Goal: Feedback & Contribution: Contribute content

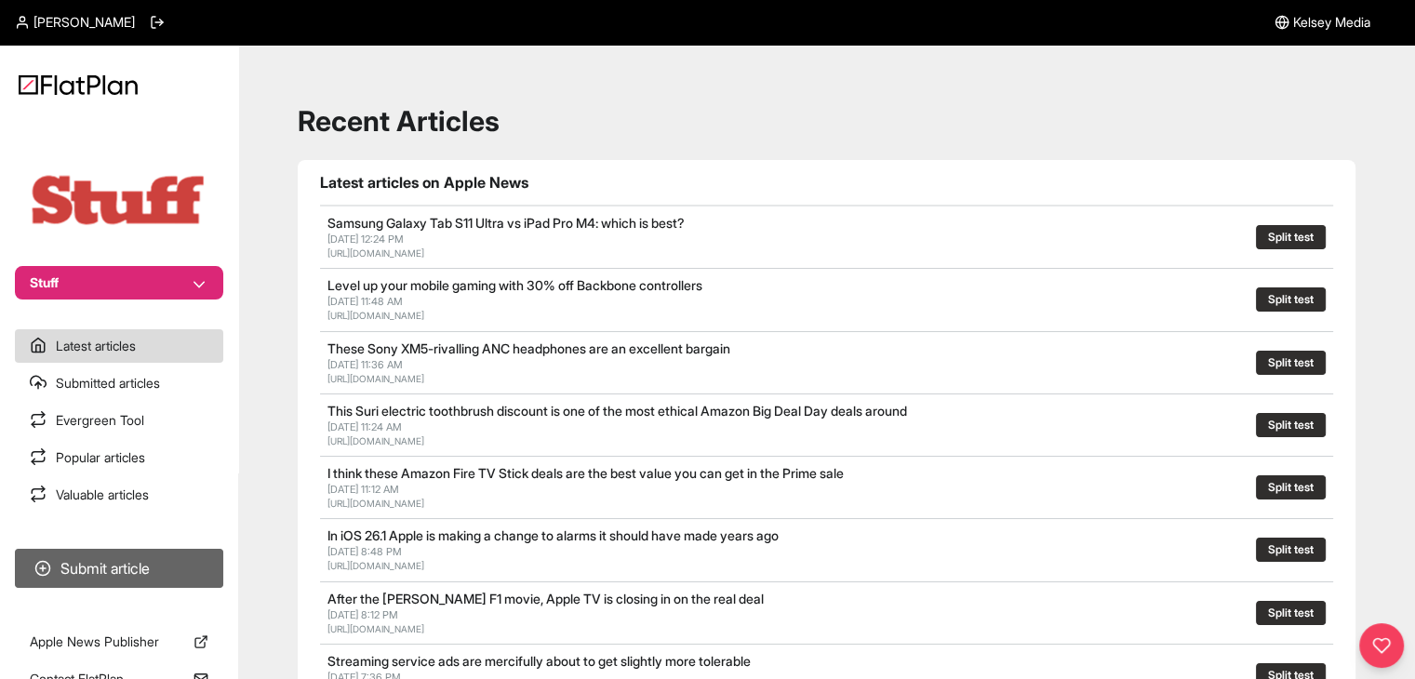
click at [123, 564] on button "Submit article" at bounding box center [119, 568] width 208 height 39
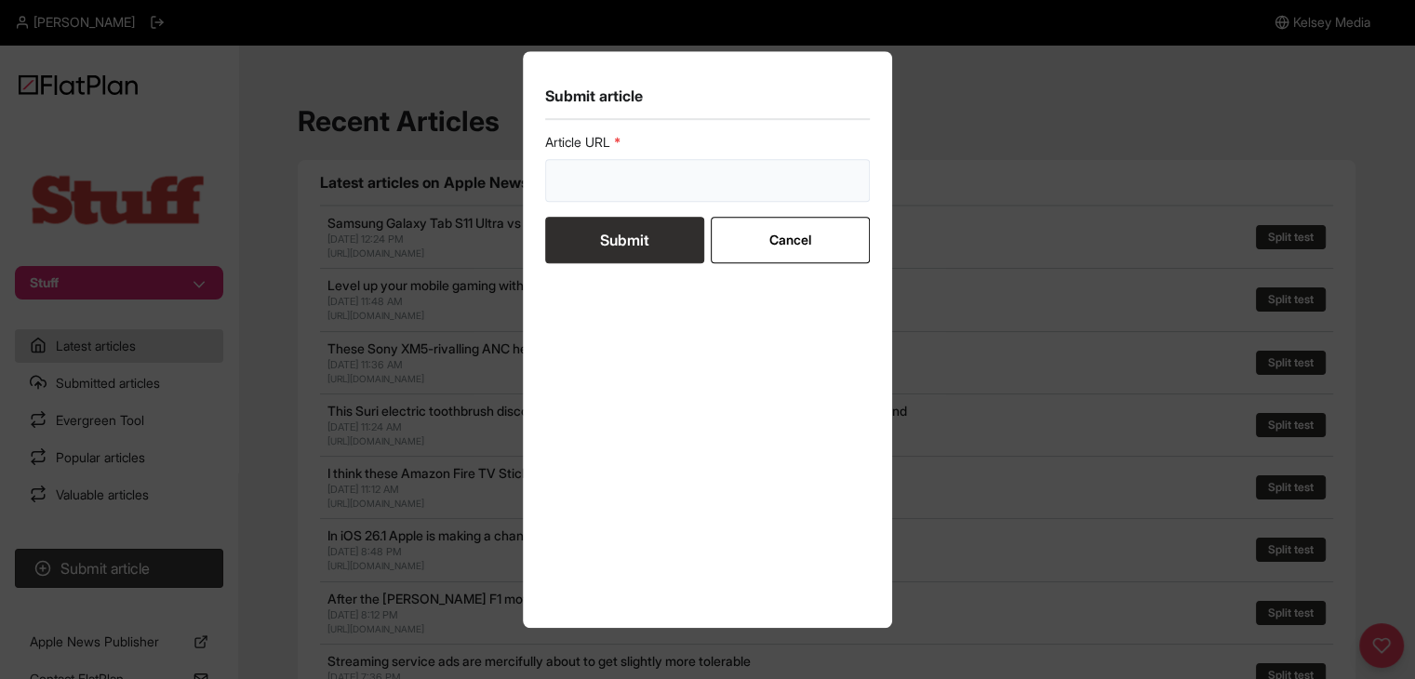
click at [545, 183] on input "url" at bounding box center [708, 180] width 326 height 43
paste input "[URL][DOMAIN_NAME]"
type input "[URL][DOMAIN_NAME]"
click at [575, 213] on form "Article URL [URL][DOMAIN_NAME] Submit Cancel" at bounding box center [708, 198] width 326 height 130
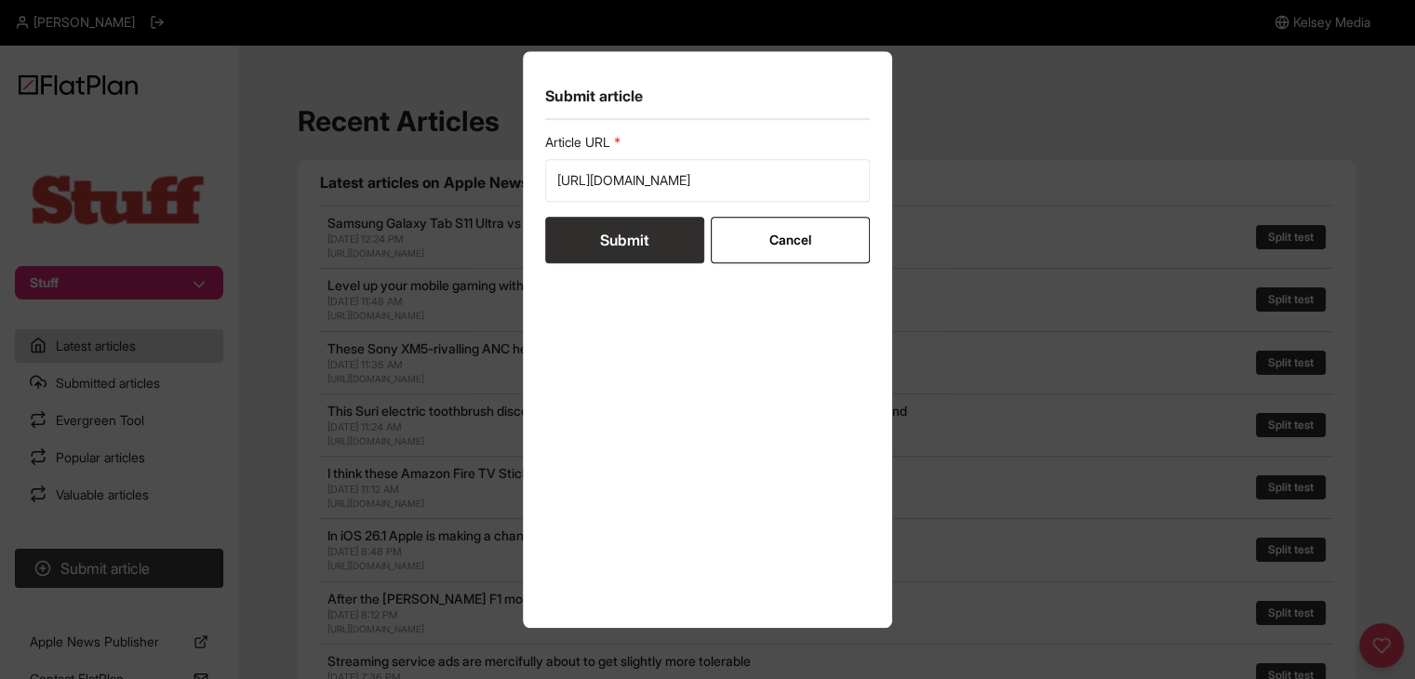
scroll to position [0, 0]
click at [622, 239] on button "Submit" at bounding box center [624, 240] width 159 height 47
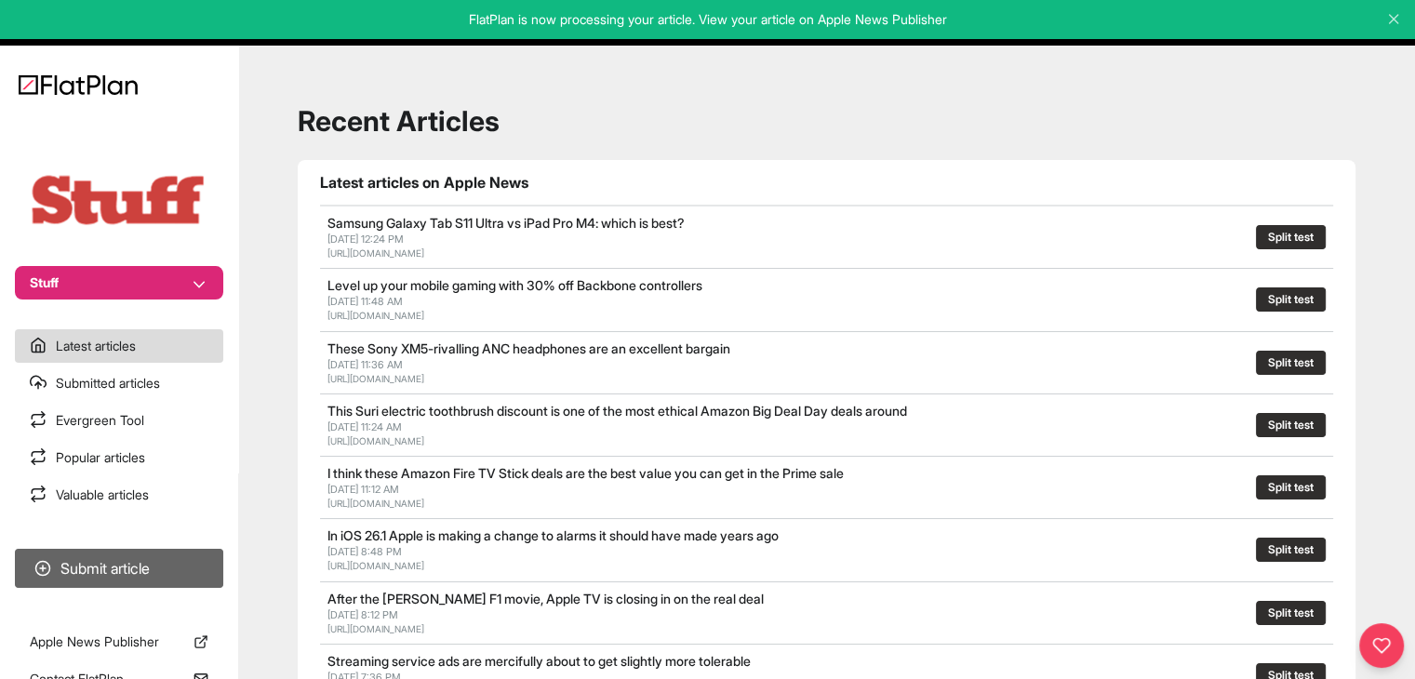
click at [144, 554] on button "Submit article" at bounding box center [119, 568] width 208 height 39
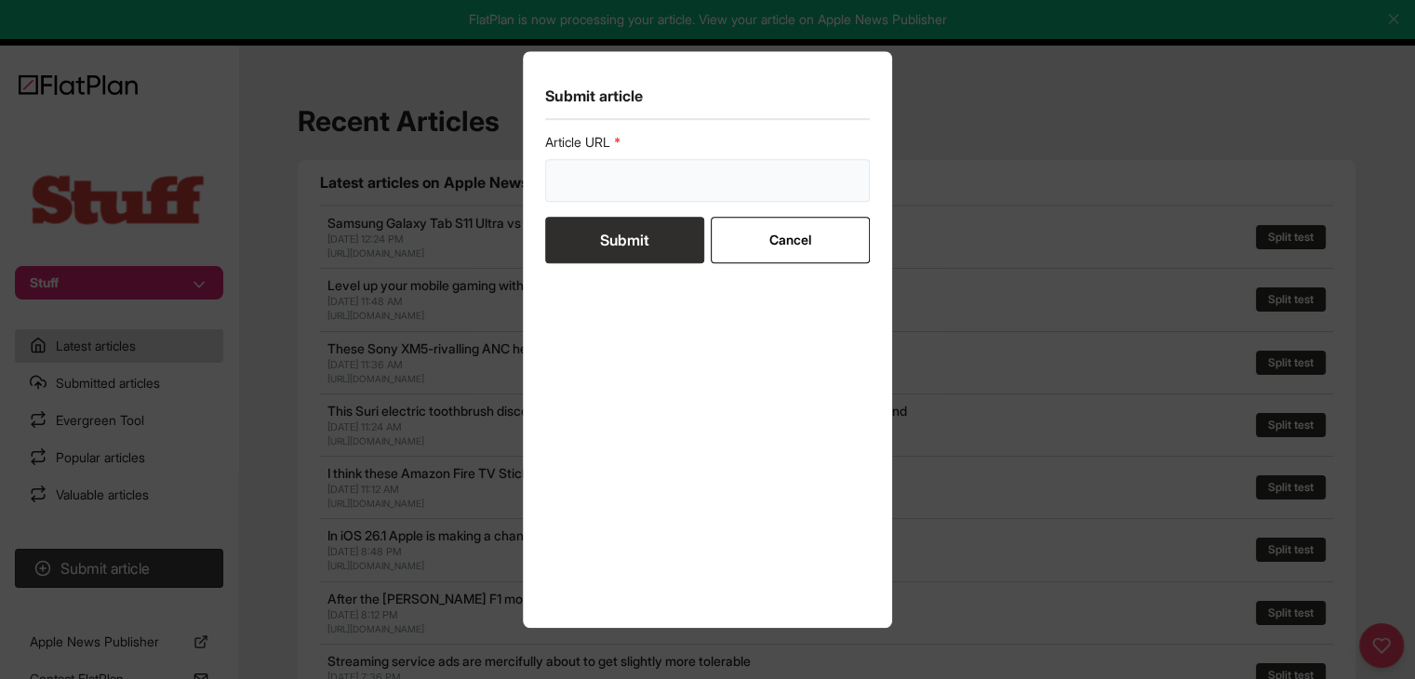
click at [633, 190] on input "url" at bounding box center [708, 180] width 326 height 43
paste input "[URL][DOMAIN_NAME]"
type input "[URL][DOMAIN_NAME]"
click at [622, 235] on button "Submit" at bounding box center [624, 240] width 159 height 47
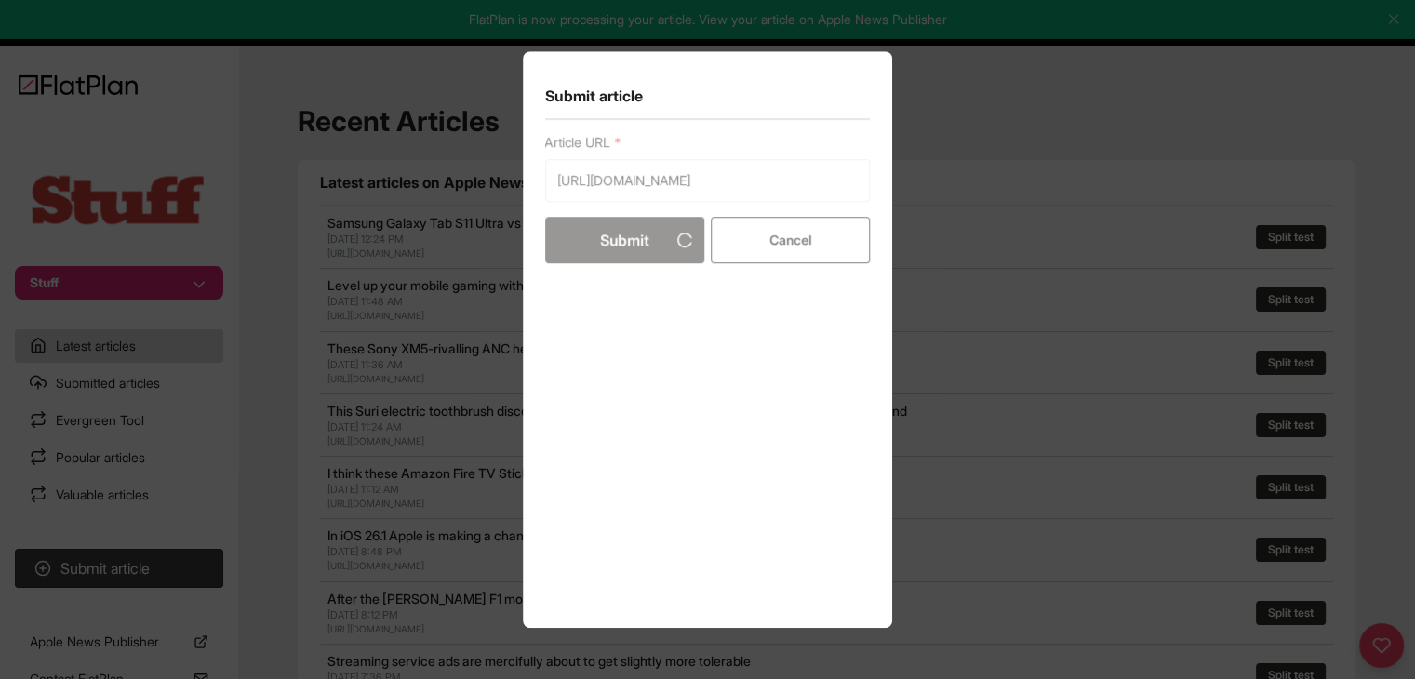
scroll to position [0, 0]
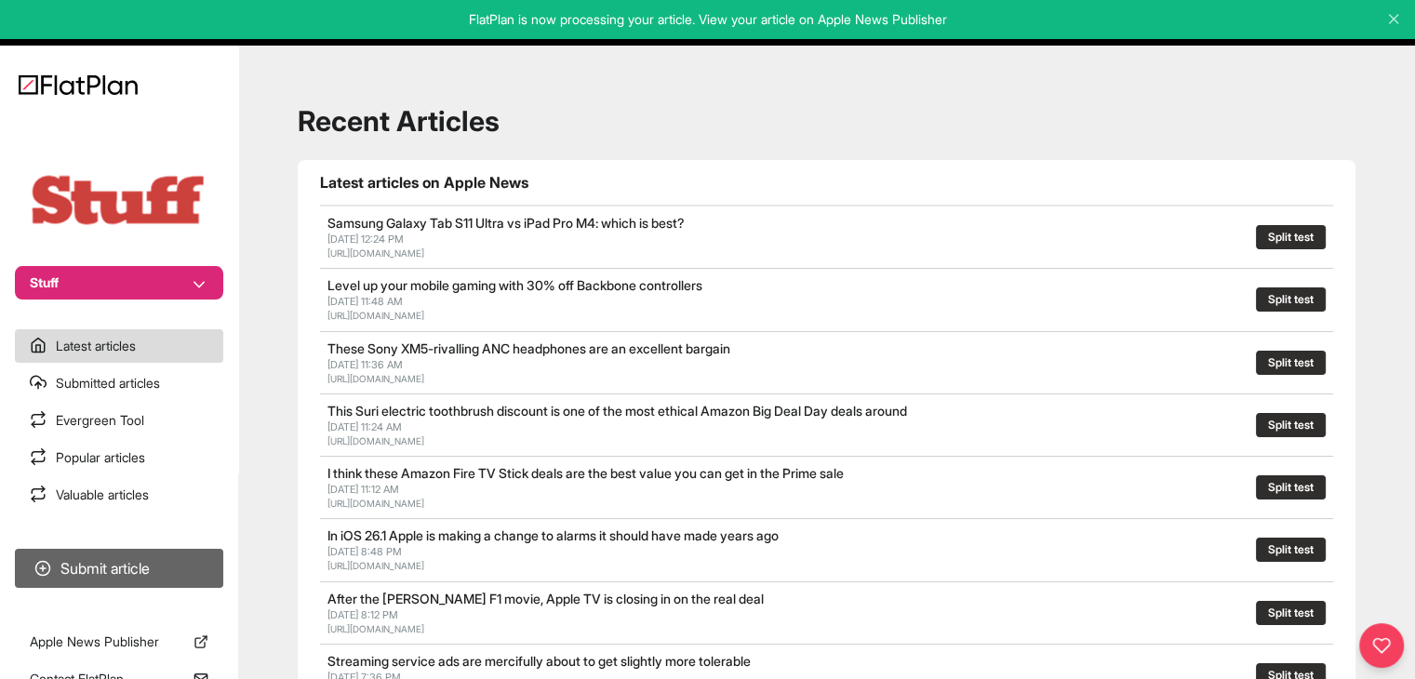
click at [57, 570] on button "Submit article" at bounding box center [119, 568] width 208 height 39
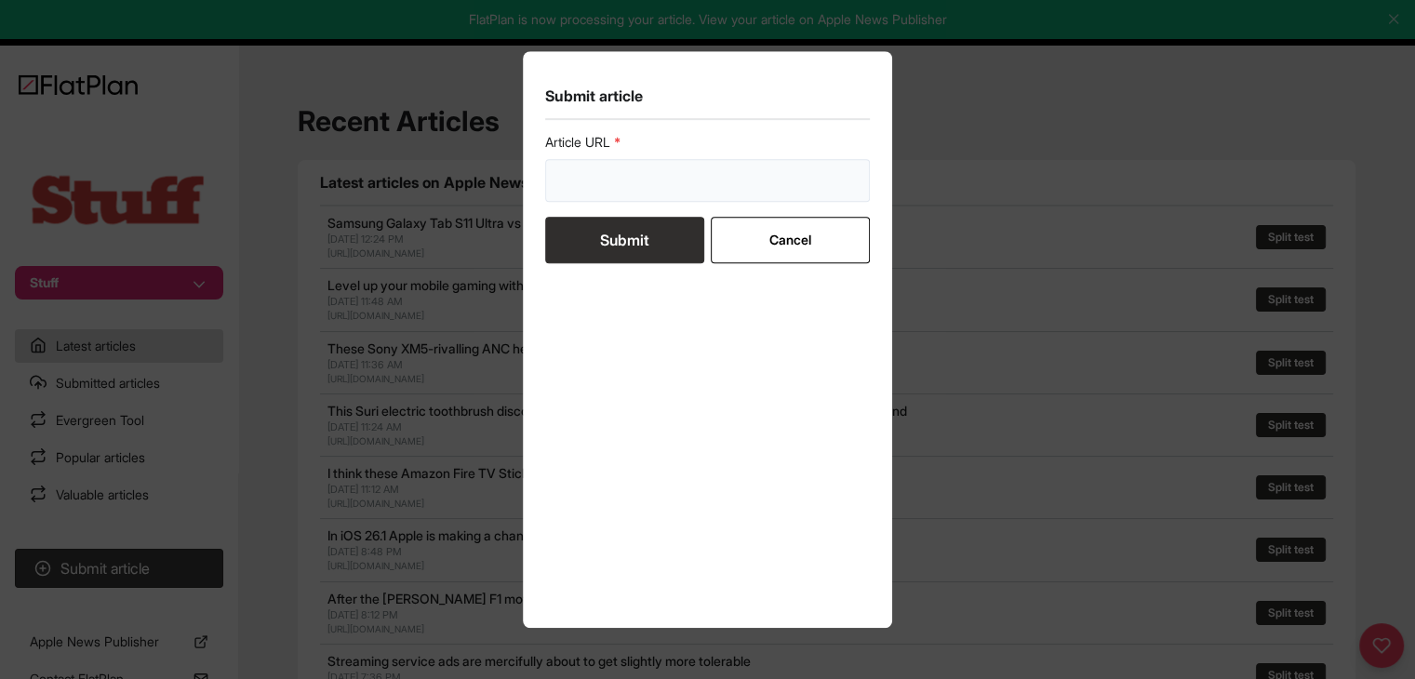
click at [642, 178] on input "url" at bounding box center [708, 180] width 326 height 43
paste input "[URL][DOMAIN_NAME]"
type input "[URL][DOMAIN_NAME]"
click at [650, 235] on button "Submit" at bounding box center [624, 240] width 159 height 47
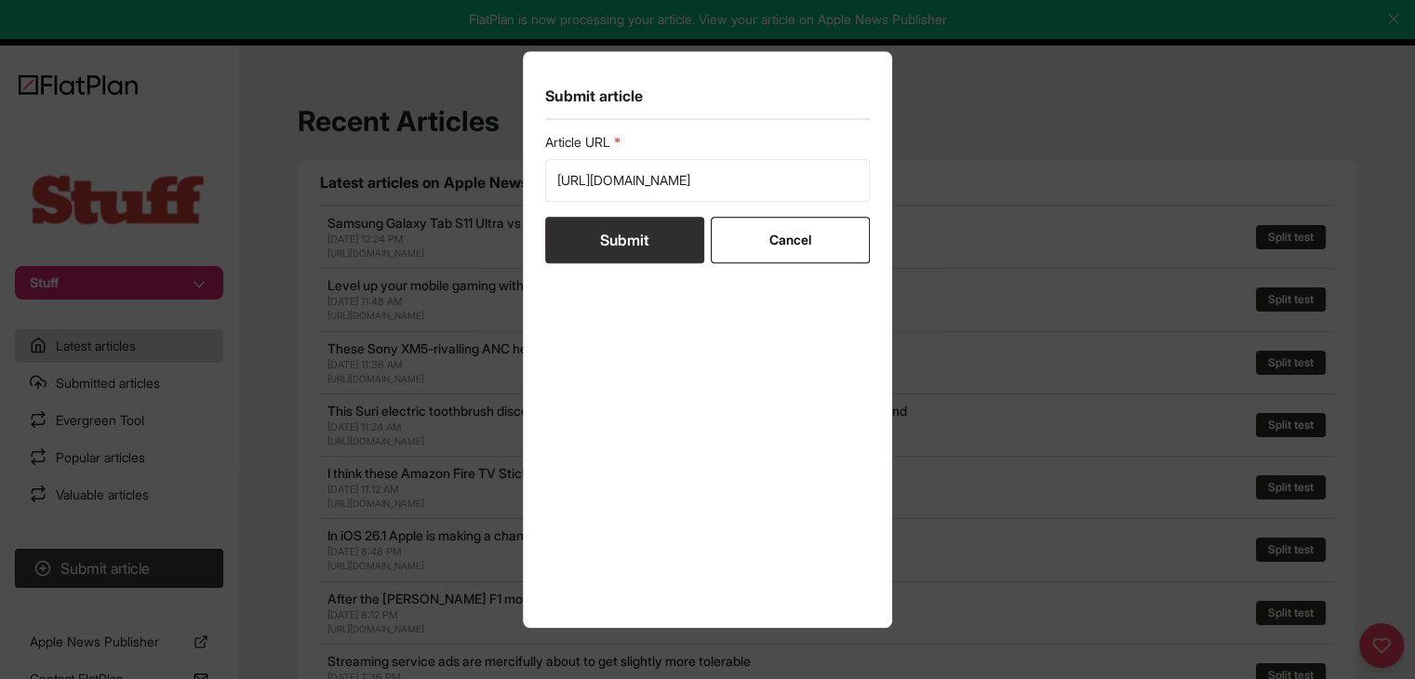
scroll to position [0, 0]
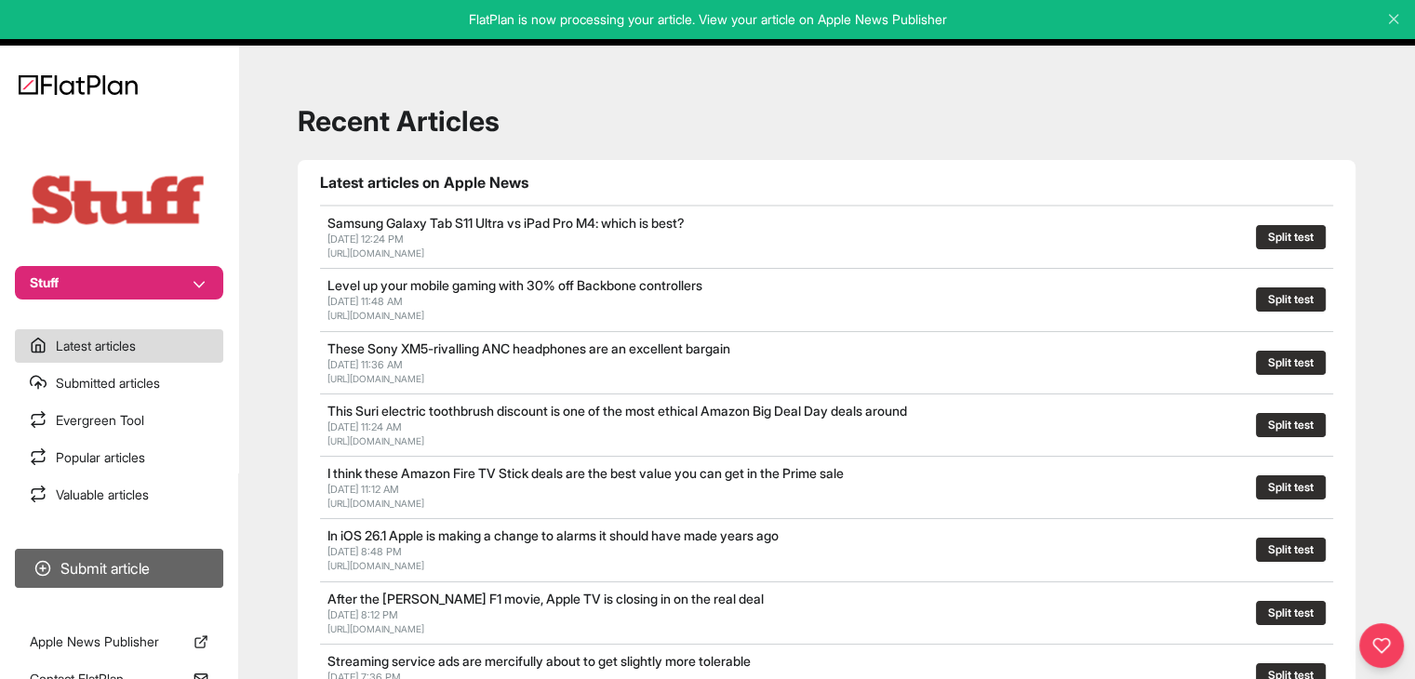
click at [120, 559] on button "Submit article" at bounding box center [119, 568] width 208 height 39
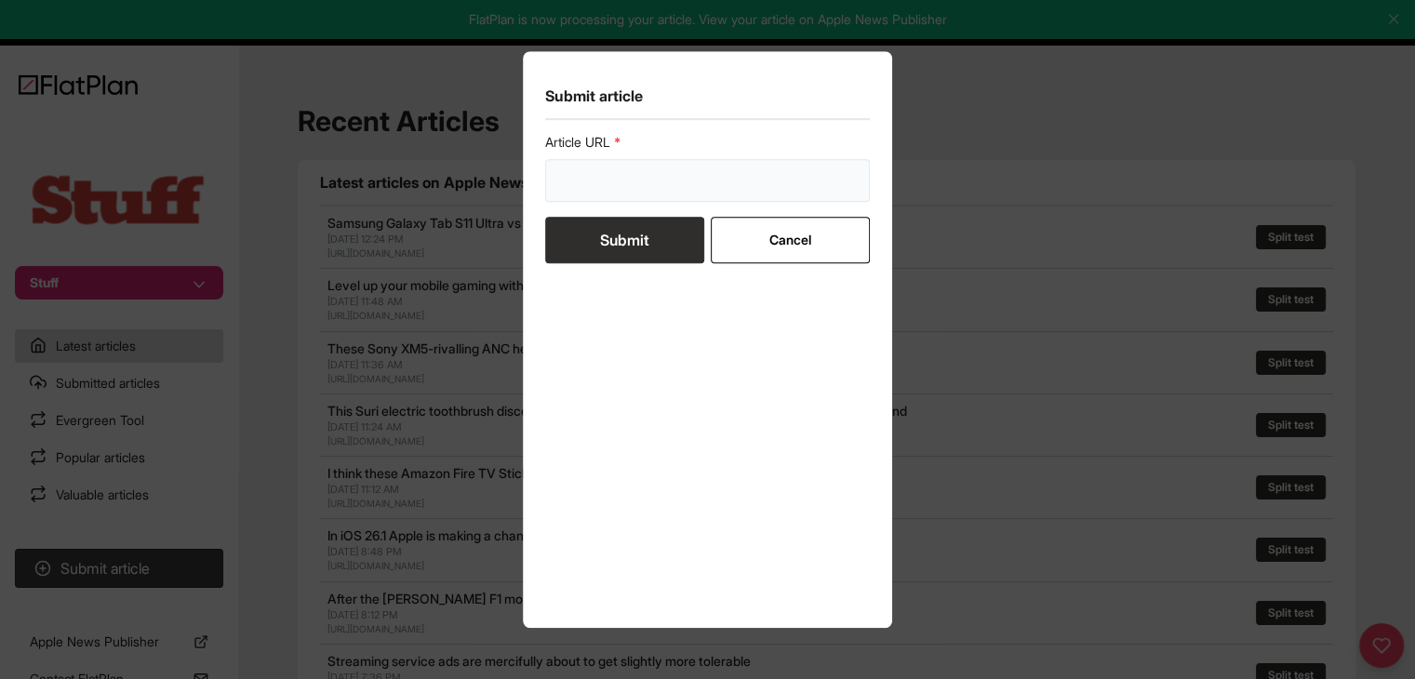
click at [596, 198] on input "url" at bounding box center [708, 180] width 326 height 43
paste input "[URL][DOMAIN_NAME]"
type input "[URL][DOMAIN_NAME]"
click at [607, 239] on button "Submit" at bounding box center [624, 240] width 159 height 47
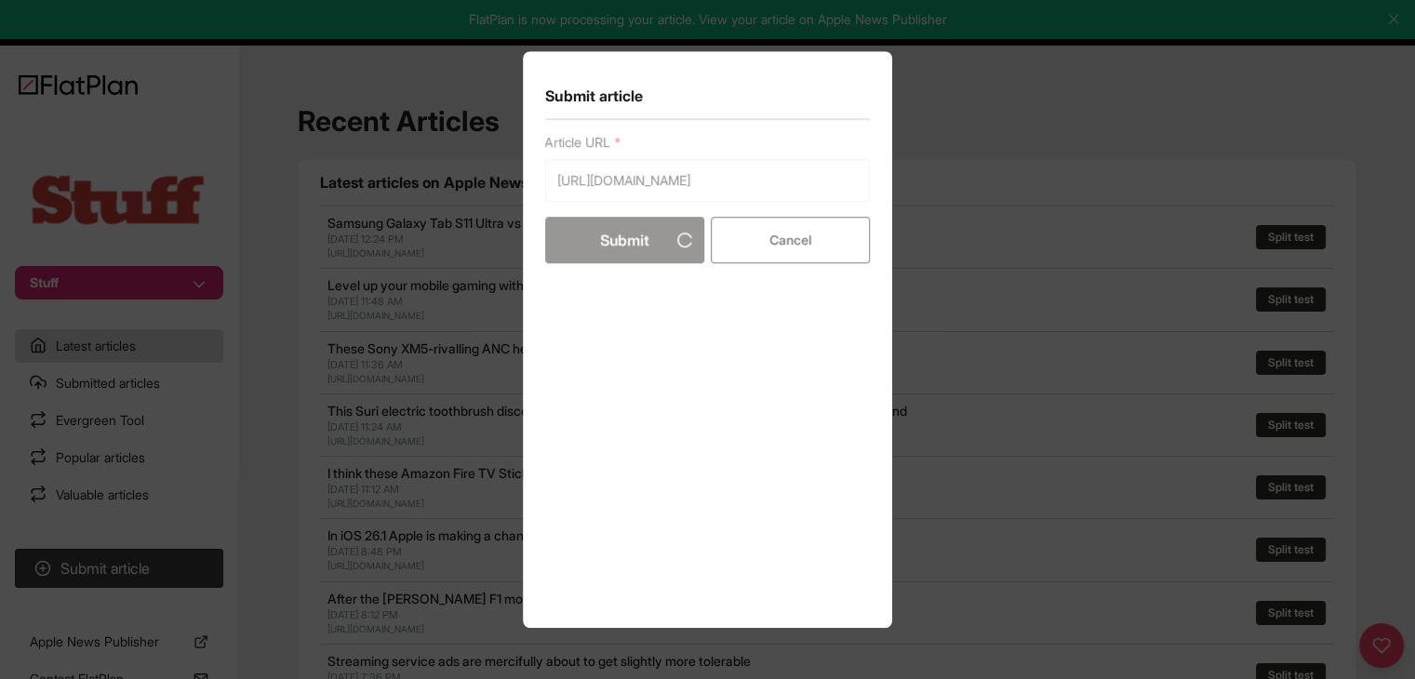
scroll to position [0, 0]
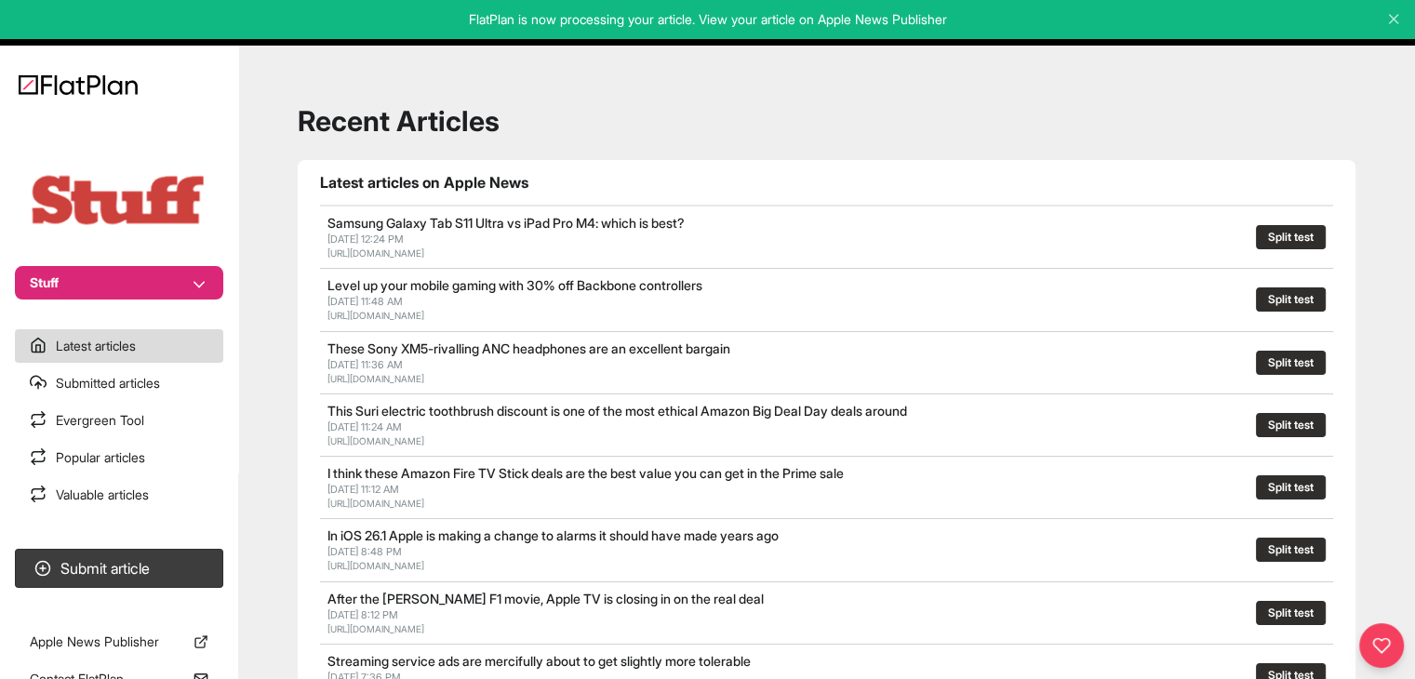
click at [119, 540] on nav "Stuff Latest articles Submitted articles Evergreen Tool Popular articles Valuab…" at bounding box center [119, 339] width 238 height 679
click at [125, 566] on button "Submit article" at bounding box center [119, 568] width 208 height 39
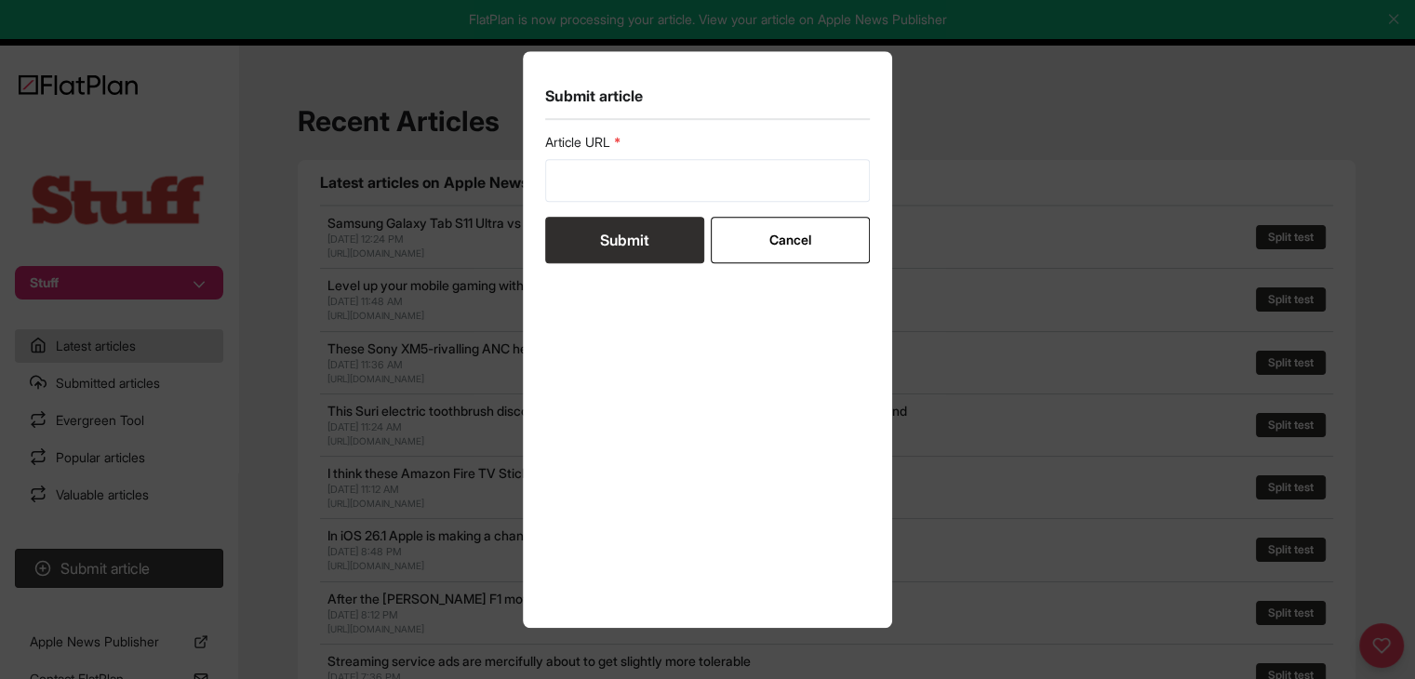
click at [722, 206] on form "Article URL Submit Cancel" at bounding box center [708, 198] width 326 height 130
click at [718, 227] on button "Cancel" at bounding box center [790, 240] width 159 height 47
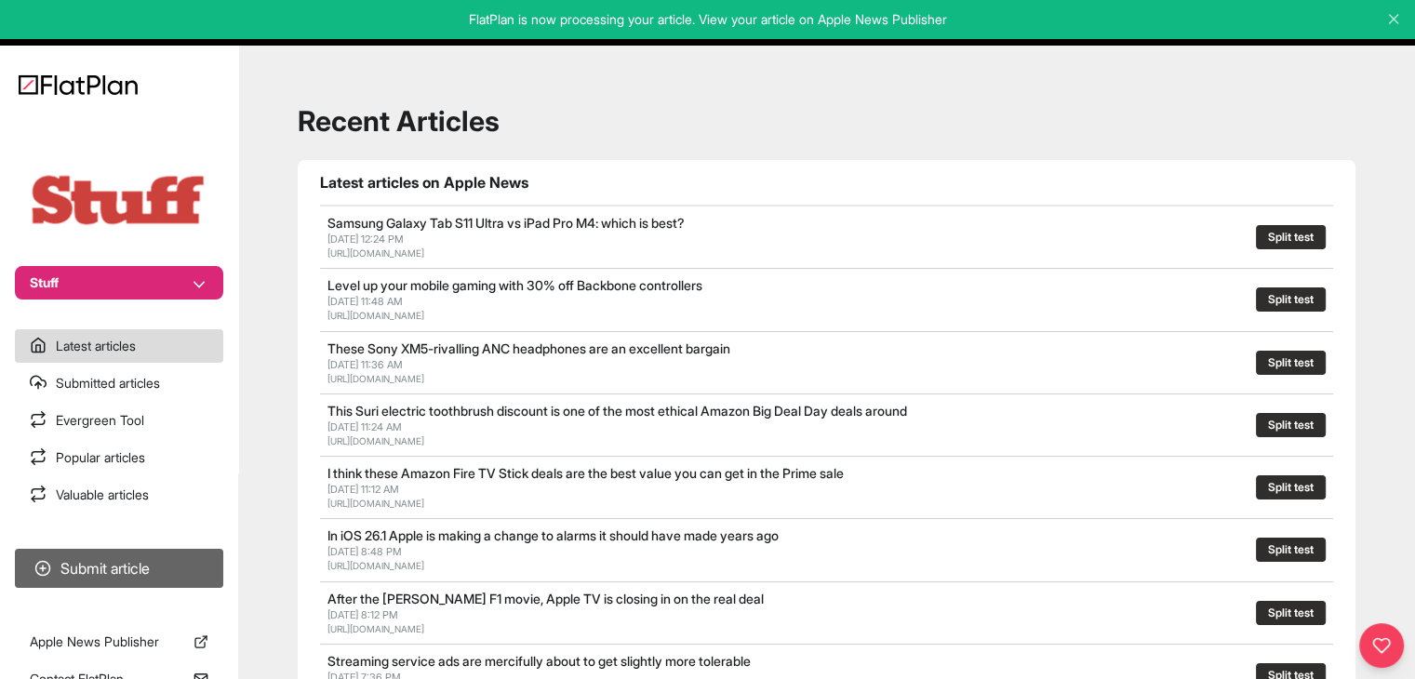
click at [143, 563] on button "Submit article" at bounding box center [119, 568] width 208 height 39
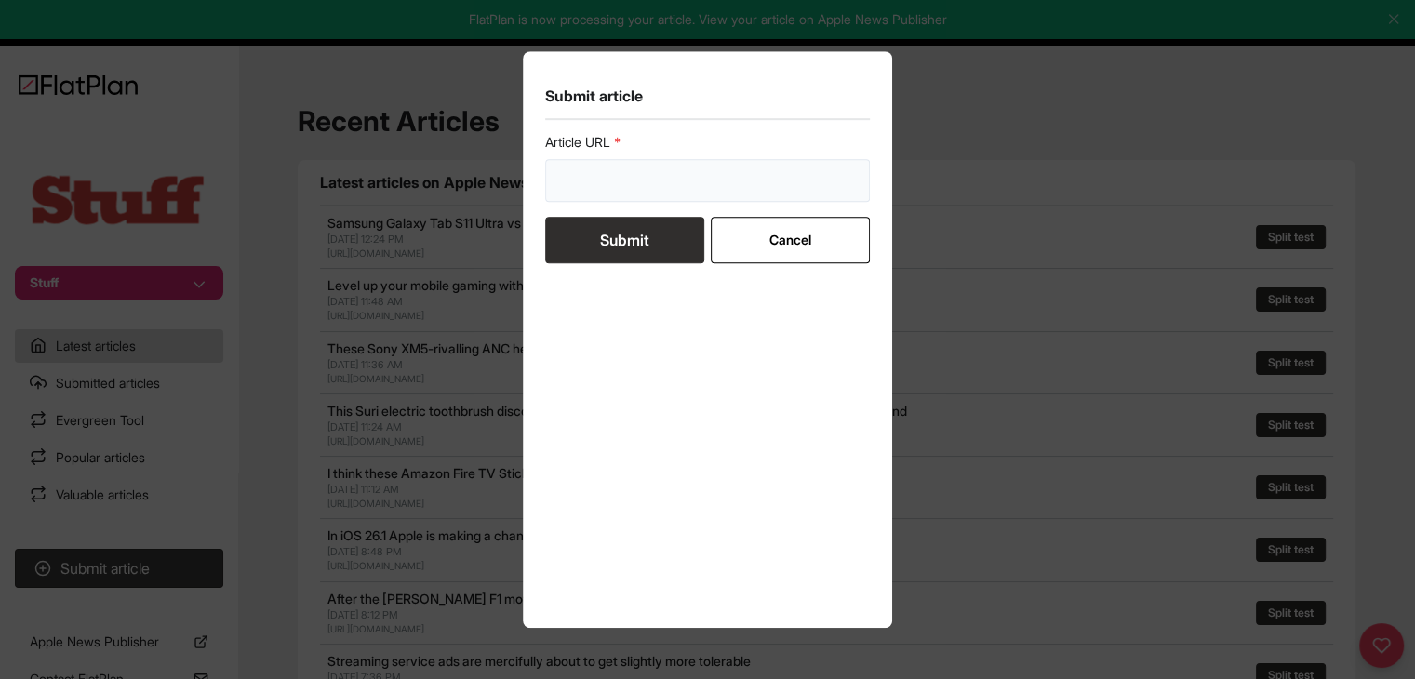
click at [640, 202] on form "Article URL Submit Cancel" at bounding box center [708, 198] width 326 height 130
paste input "[URL][DOMAIN_NAME]"
type input "[URL][DOMAIN_NAME]"
click at [636, 221] on button "Submit" at bounding box center [624, 240] width 159 height 47
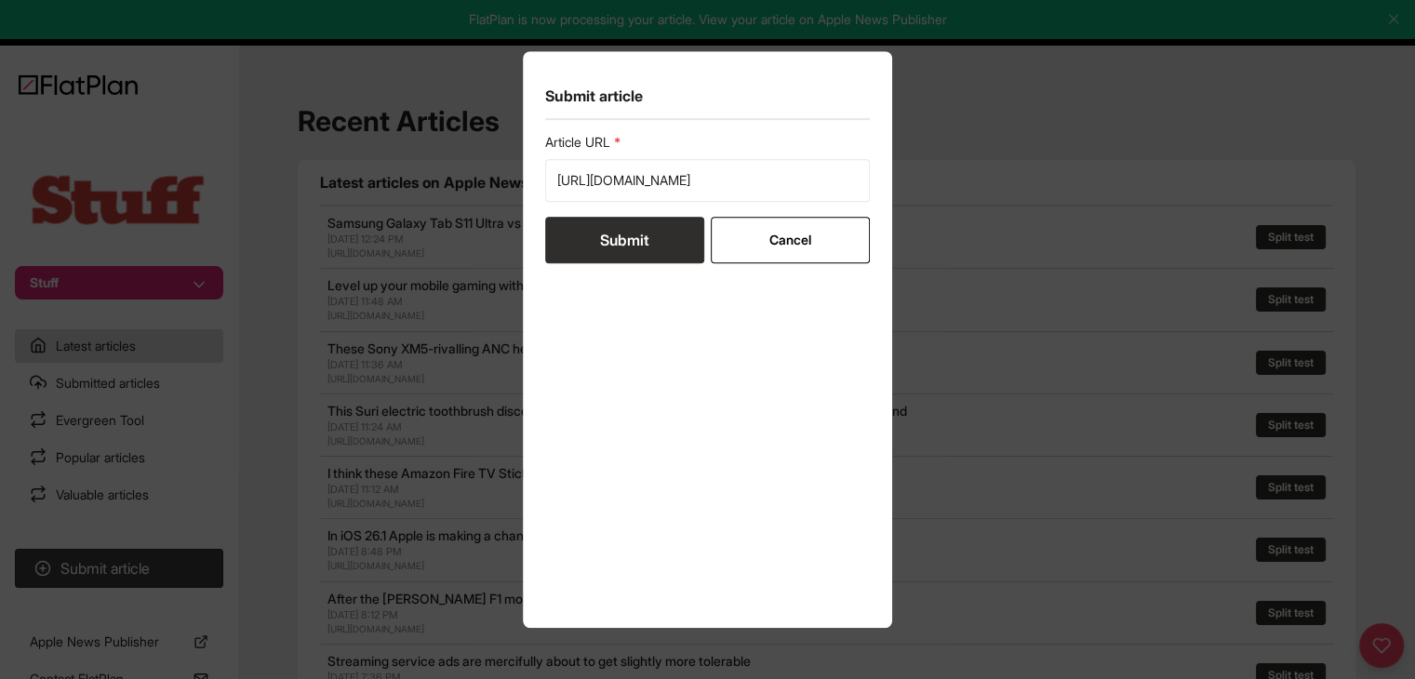
scroll to position [0, 0]
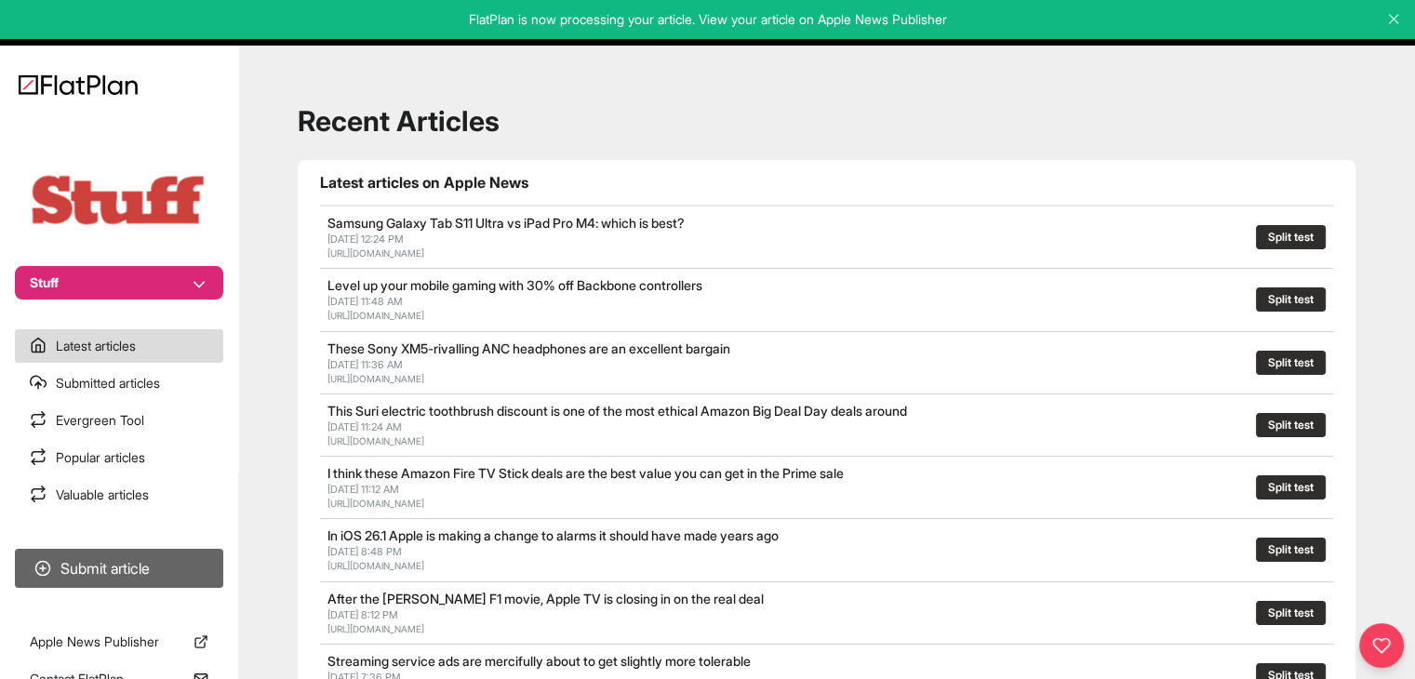
click at [94, 577] on button "Submit article" at bounding box center [119, 568] width 208 height 39
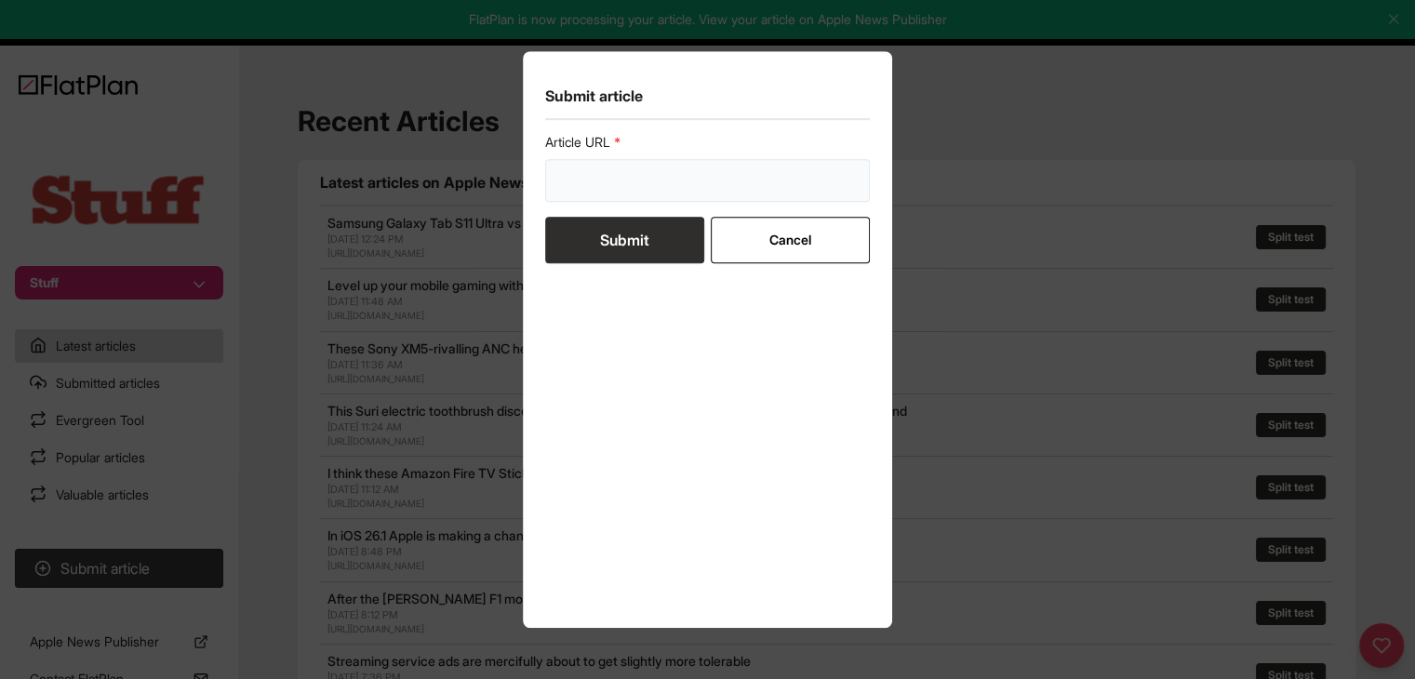
click at [596, 184] on input "url" at bounding box center [708, 180] width 326 height 43
paste input "[URL][DOMAIN_NAME]"
type input "[URL][DOMAIN_NAME]"
click at [614, 228] on button "Submit" at bounding box center [624, 240] width 159 height 47
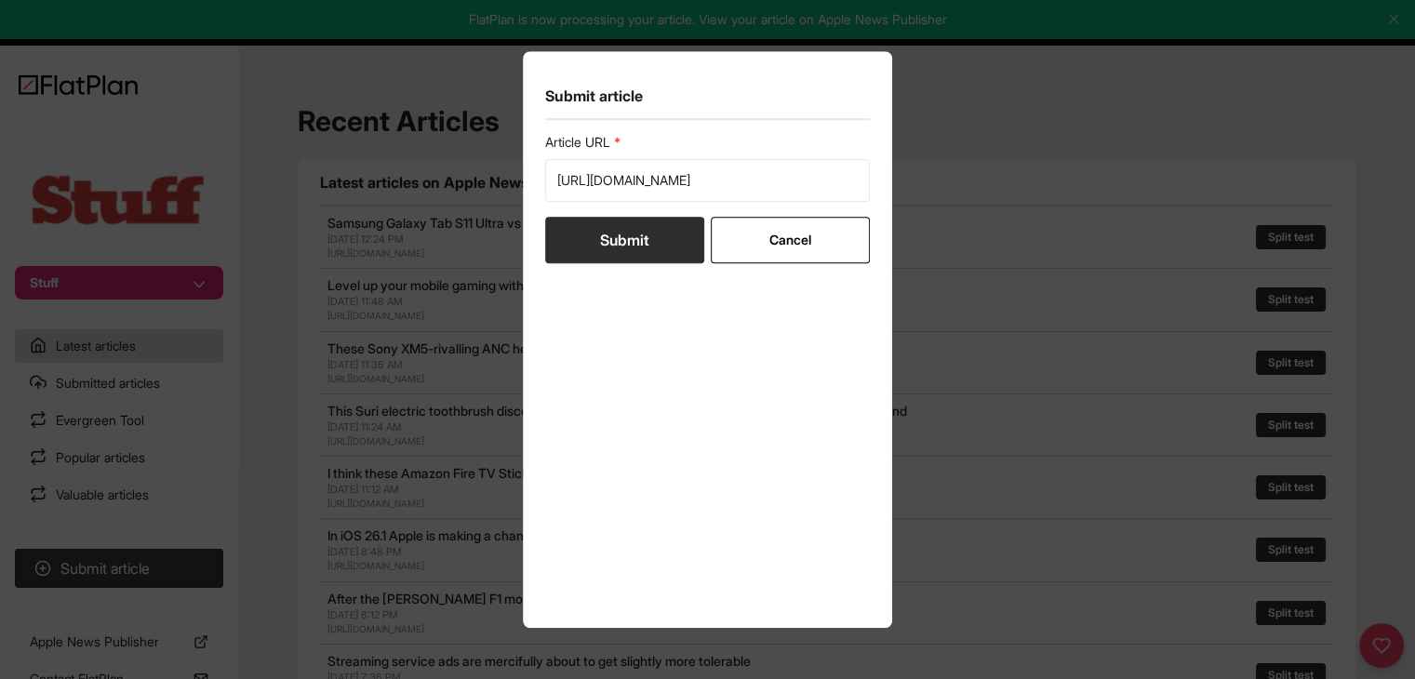
scroll to position [0, 0]
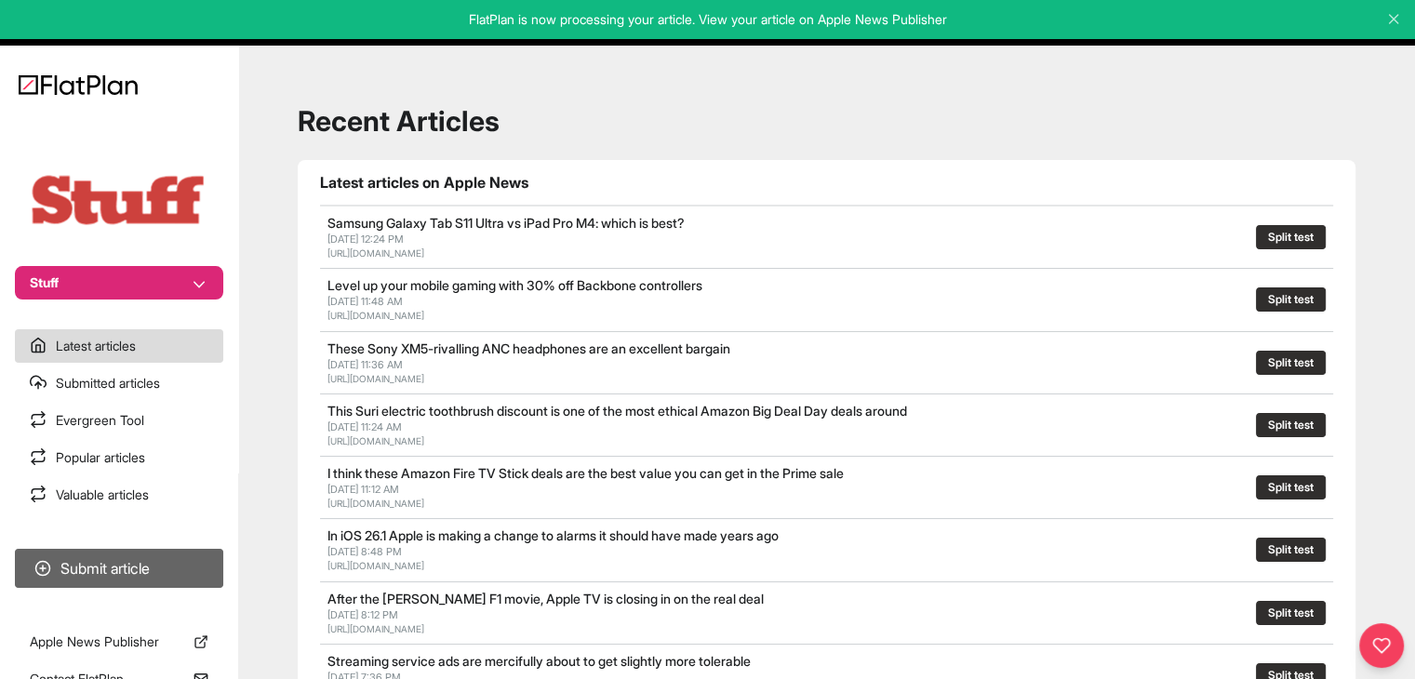
click at [116, 567] on button "Submit article" at bounding box center [119, 568] width 208 height 39
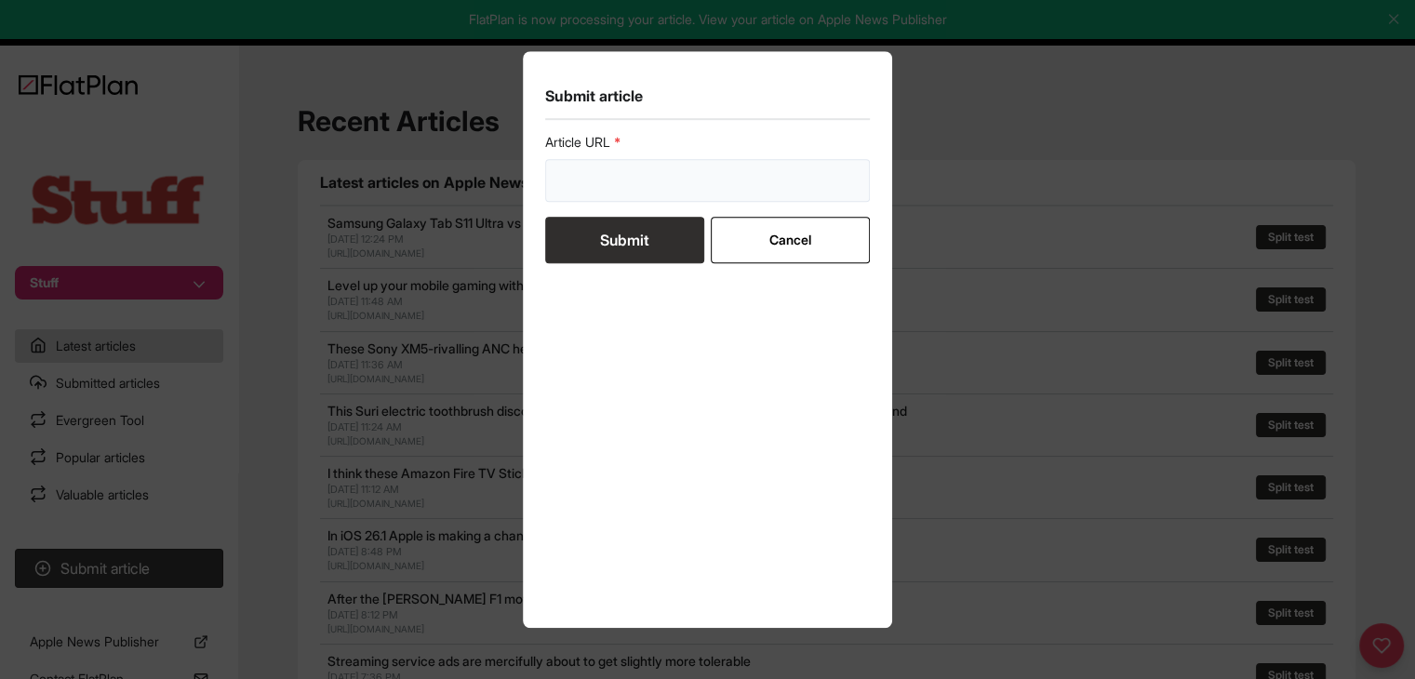
click at [577, 172] on input "url" at bounding box center [708, 180] width 326 height 43
paste input "[URL][DOMAIN_NAME]"
type input "[URL][DOMAIN_NAME]"
click at [635, 229] on button "Submit" at bounding box center [624, 240] width 159 height 47
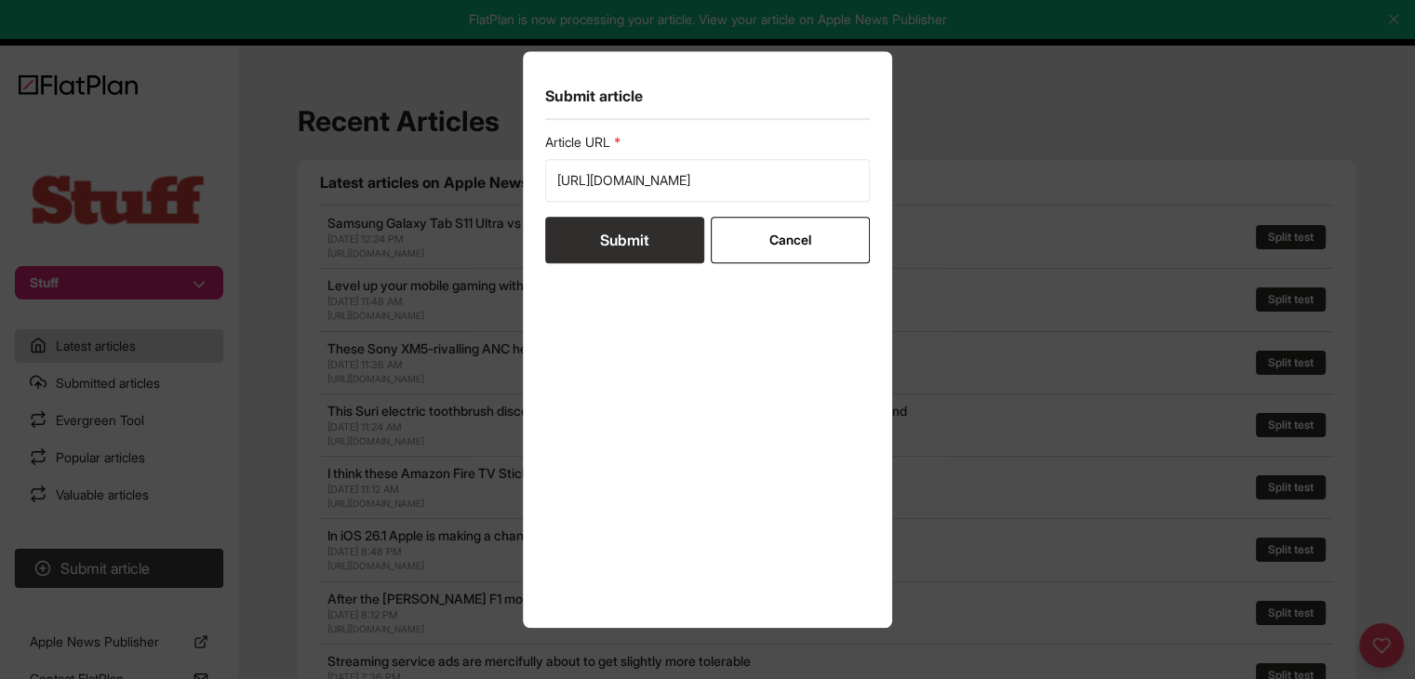
scroll to position [0, 0]
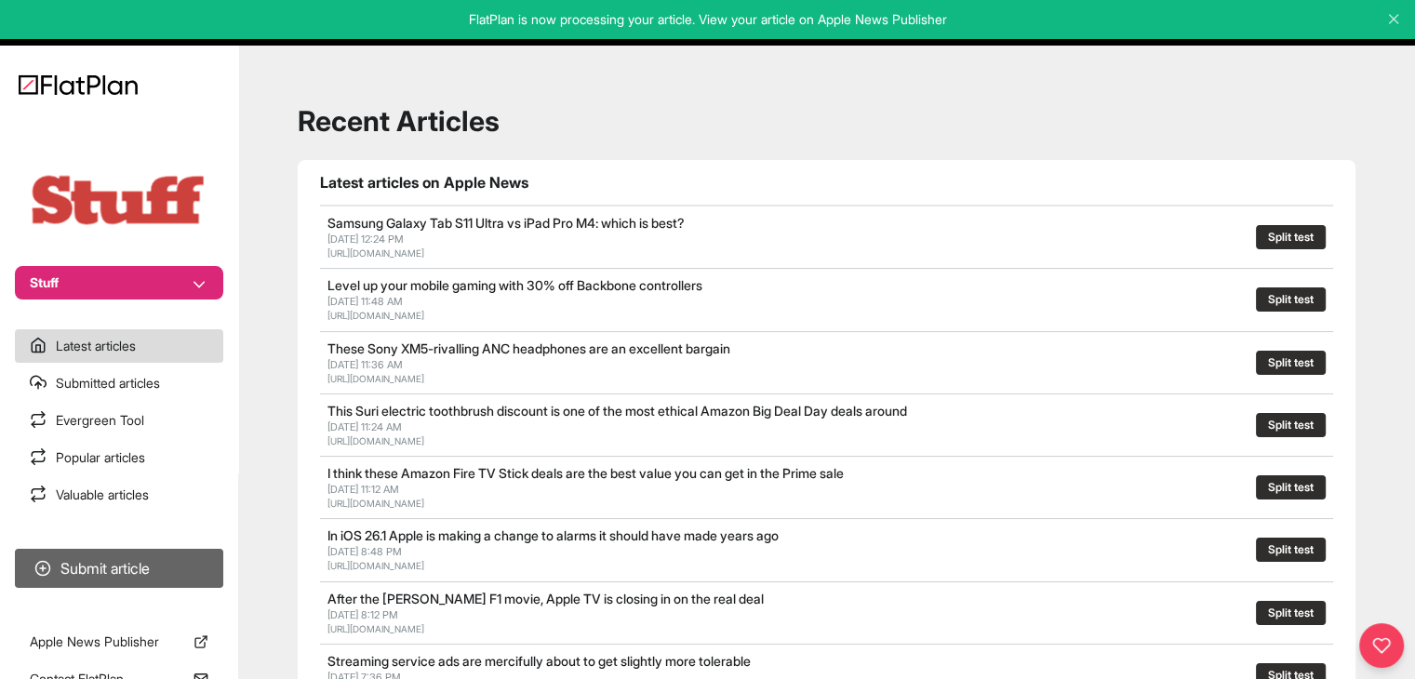
click at [134, 577] on button "Submit article" at bounding box center [119, 568] width 208 height 39
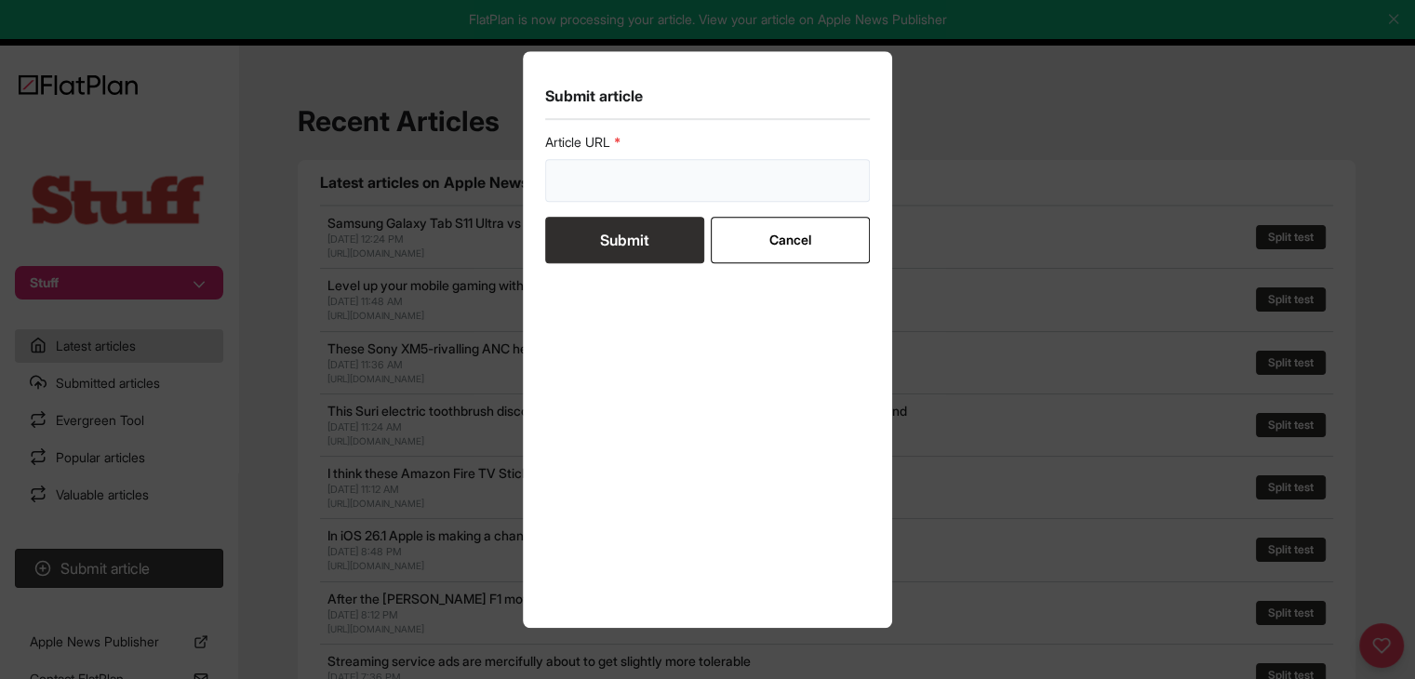
click at [581, 189] on input "url" at bounding box center [708, 180] width 326 height 43
paste input "[URL][DOMAIN_NAME]"
type input "[URL][DOMAIN_NAME]"
click at [592, 235] on button "Submit" at bounding box center [624, 240] width 159 height 47
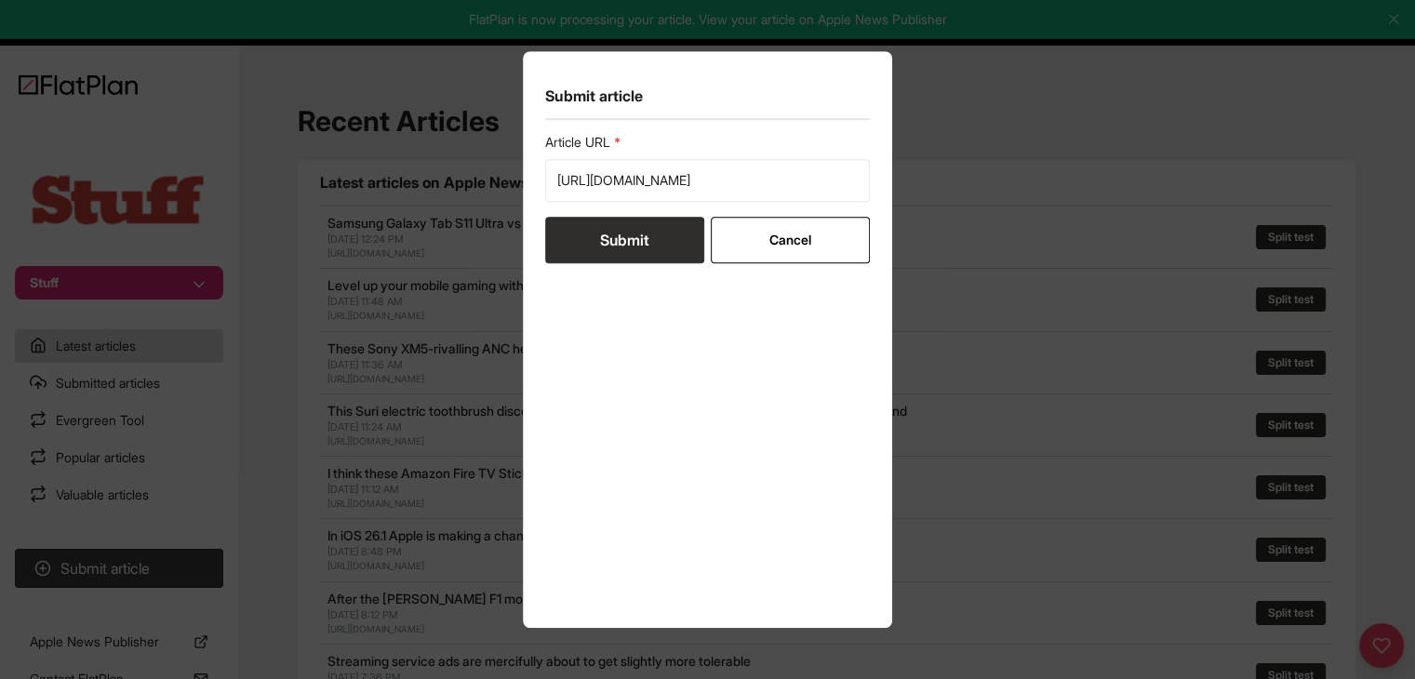
scroll to position [0, 0]
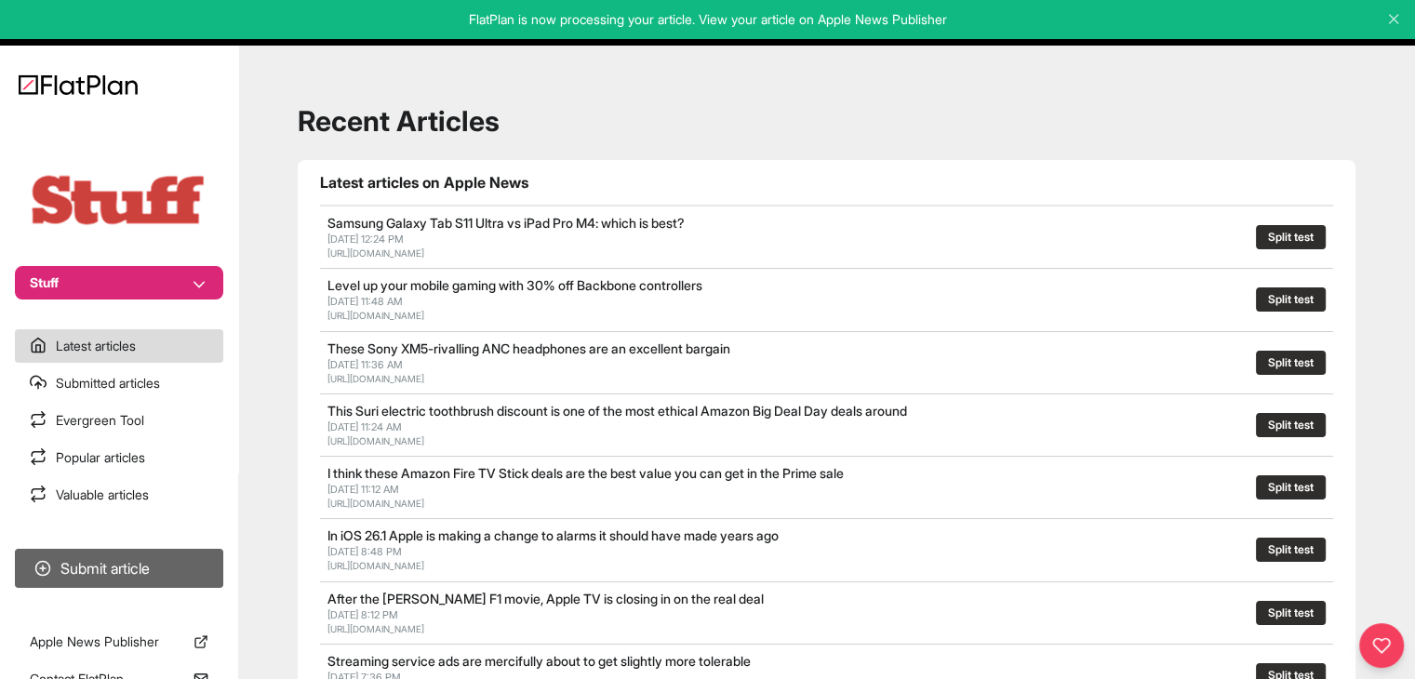
click at [169, 560] on button "Submit article" at bounding box center [119, 568] width 208 height 39
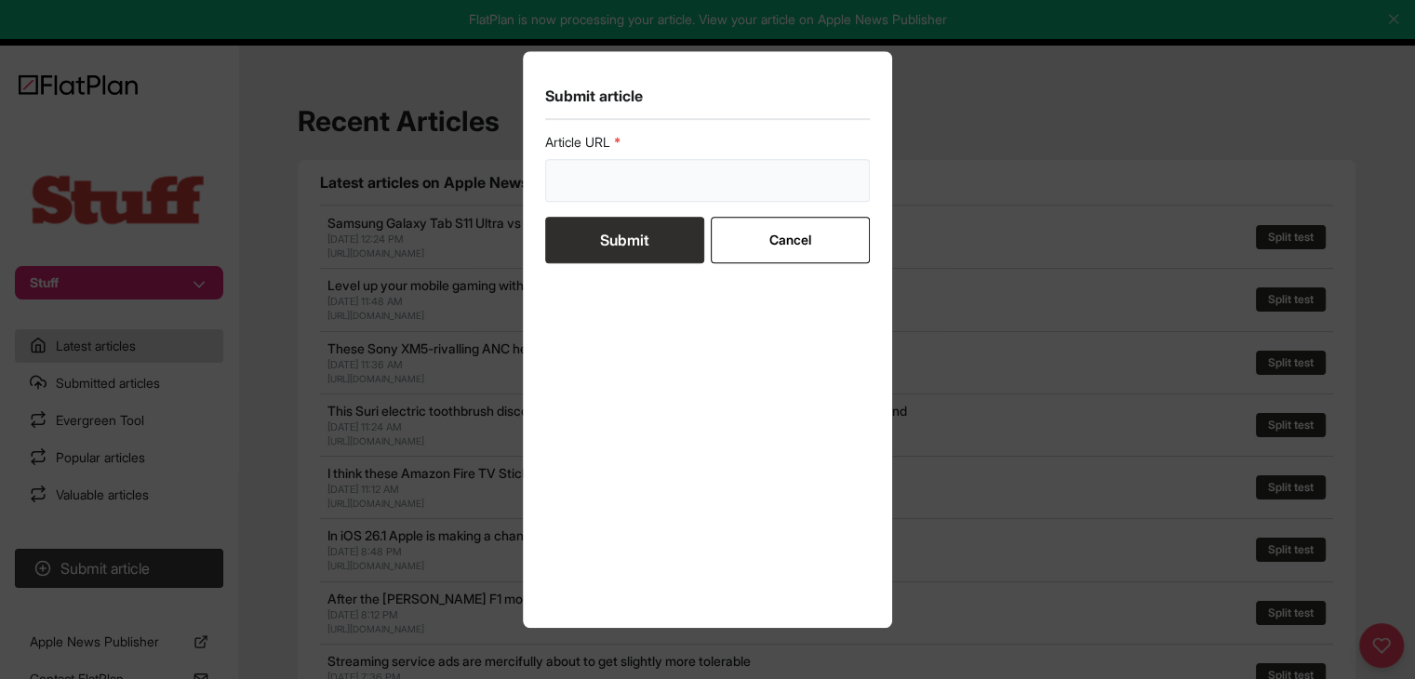
click at [566, 188] on input "url" at bounding box center [708, 180] width 326 height 43
paste input "[URL][DOMAIN_NAME]"
click at [574, 232] on form "Article URL [URL][DOMAIN_NAME] Submit Cancel" at bounding box center [708, 198] width 326 height 130
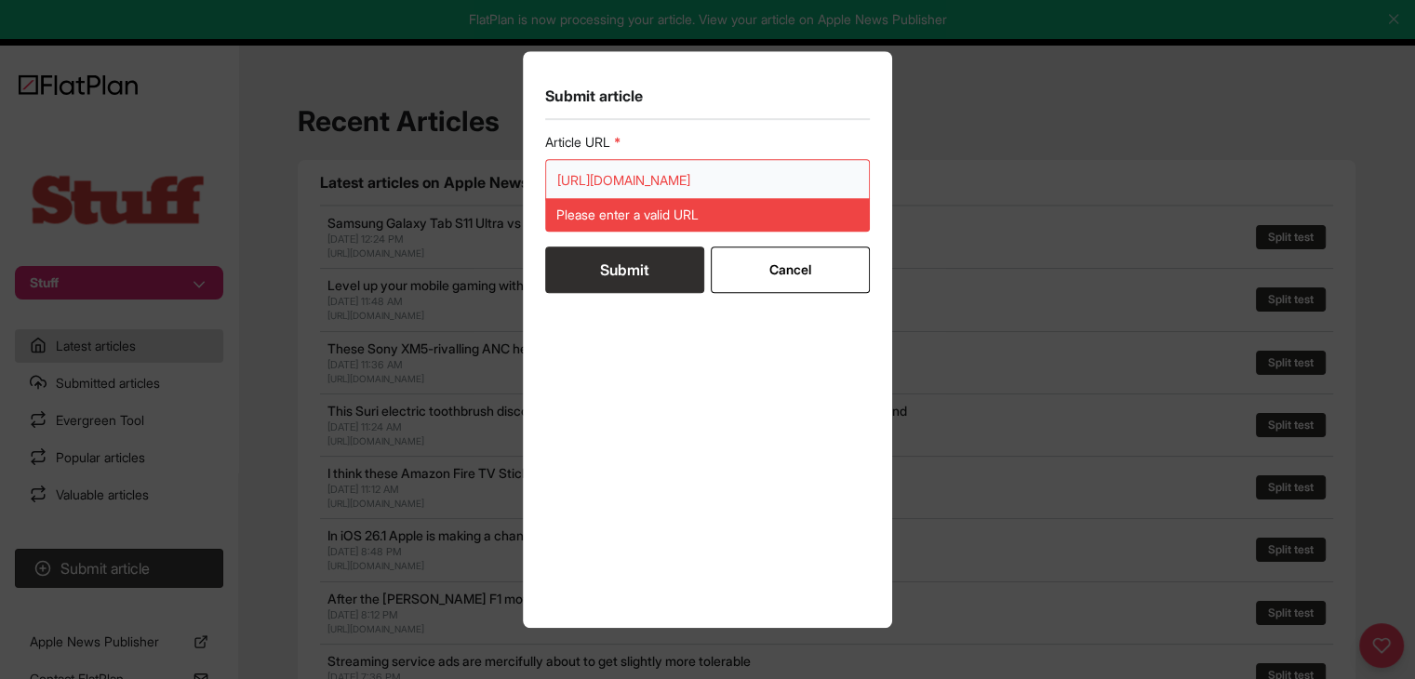
drag, startPoint x: 669, startPoint y: 163, endPoint x: 674, endPoint y: 175, distance: 13.0
click at [669, 164] on input "[URL][DOMAIN_NAME]" at bounding box center [708, 180] width 326 height 43
click at [674, 176] on input "[URL][DOMAIN_NAME]" at bounding box center [708, 180] width 326 height 43
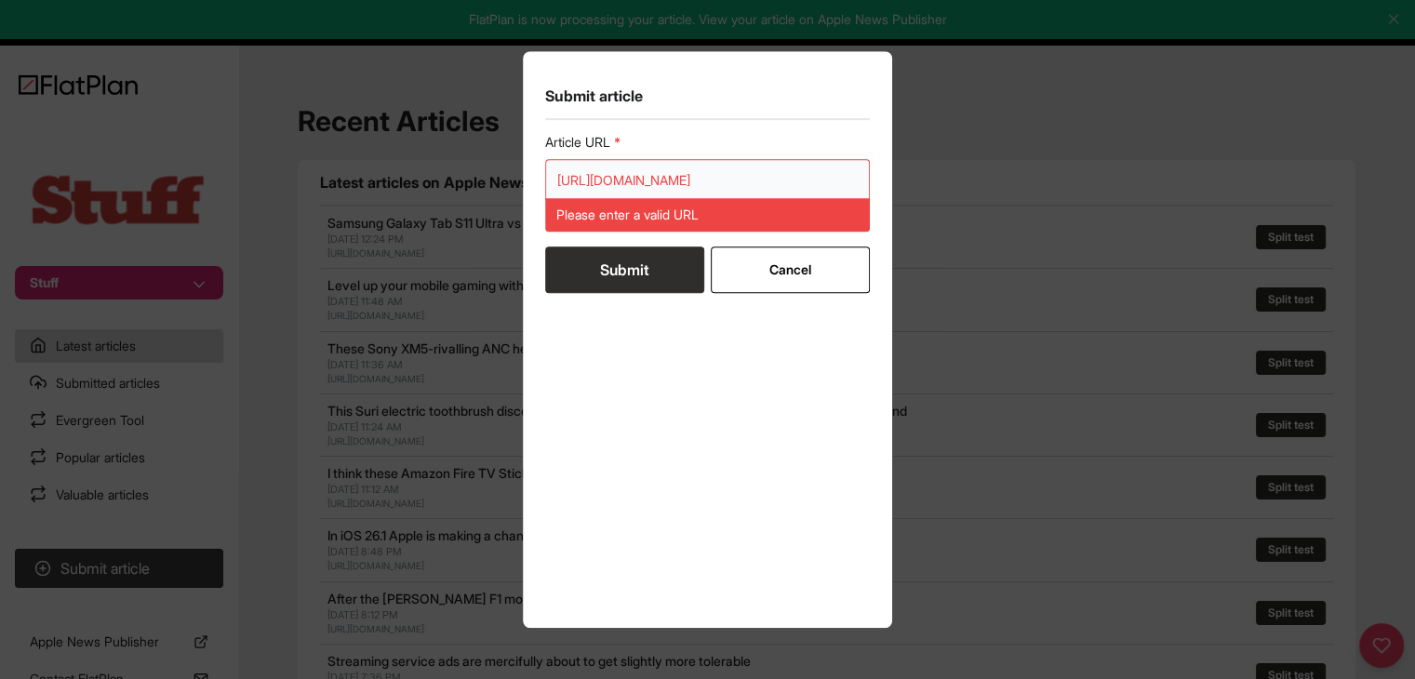
click at [674, 176] on input "[URL][DOMAIN_NAME]" at bounding box center [708, 180] width 326 height 43
paste input "url"
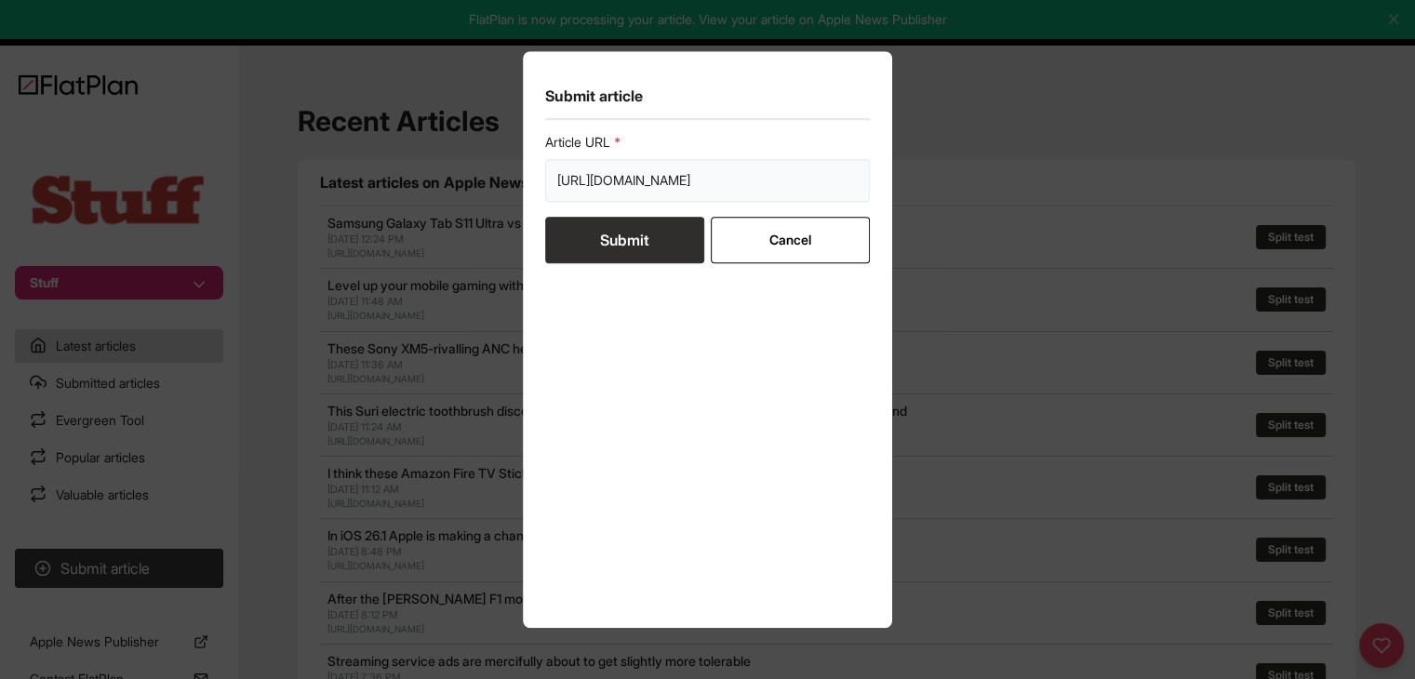
type input "[URL][DOMAIN_NAME]"
click at [651, 261] on button "Submit" at bounding box center [624, 240] width 159 height 47
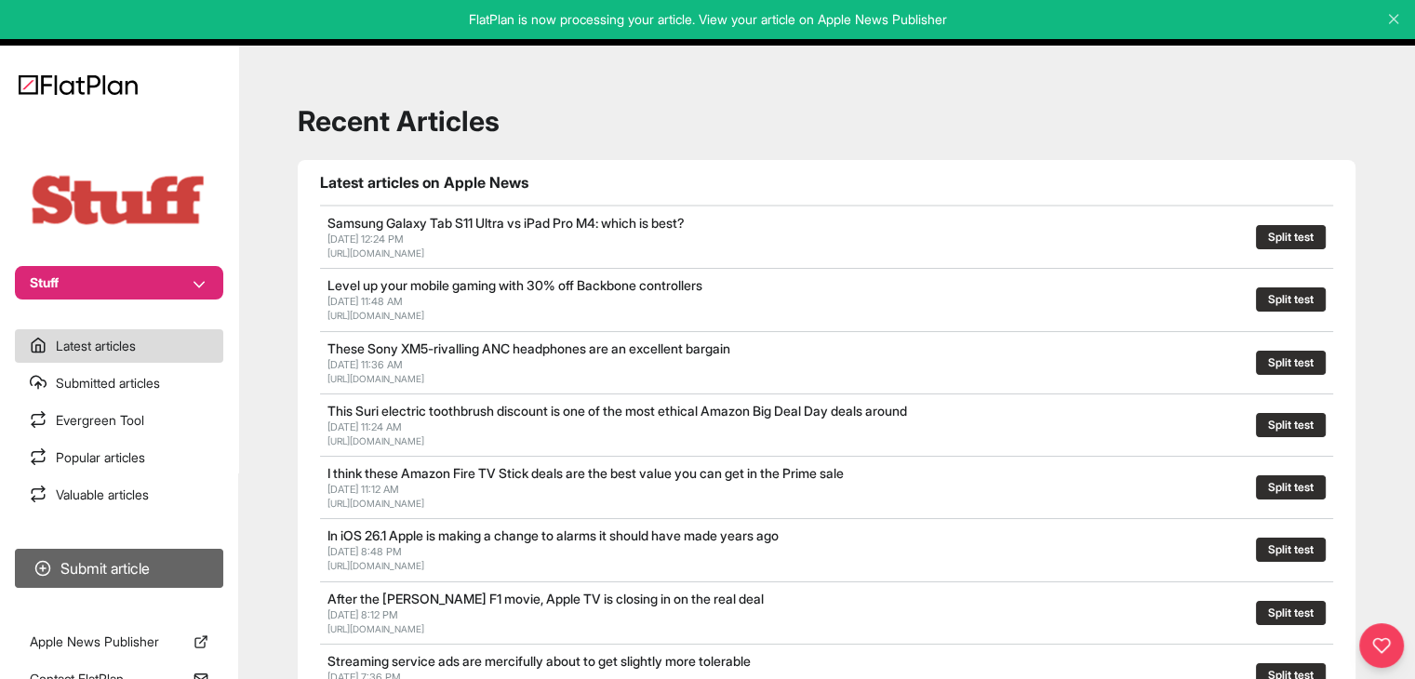
click at [134, 582] on button "Submit article" at bounding box center [119, 568] width 208 height 39
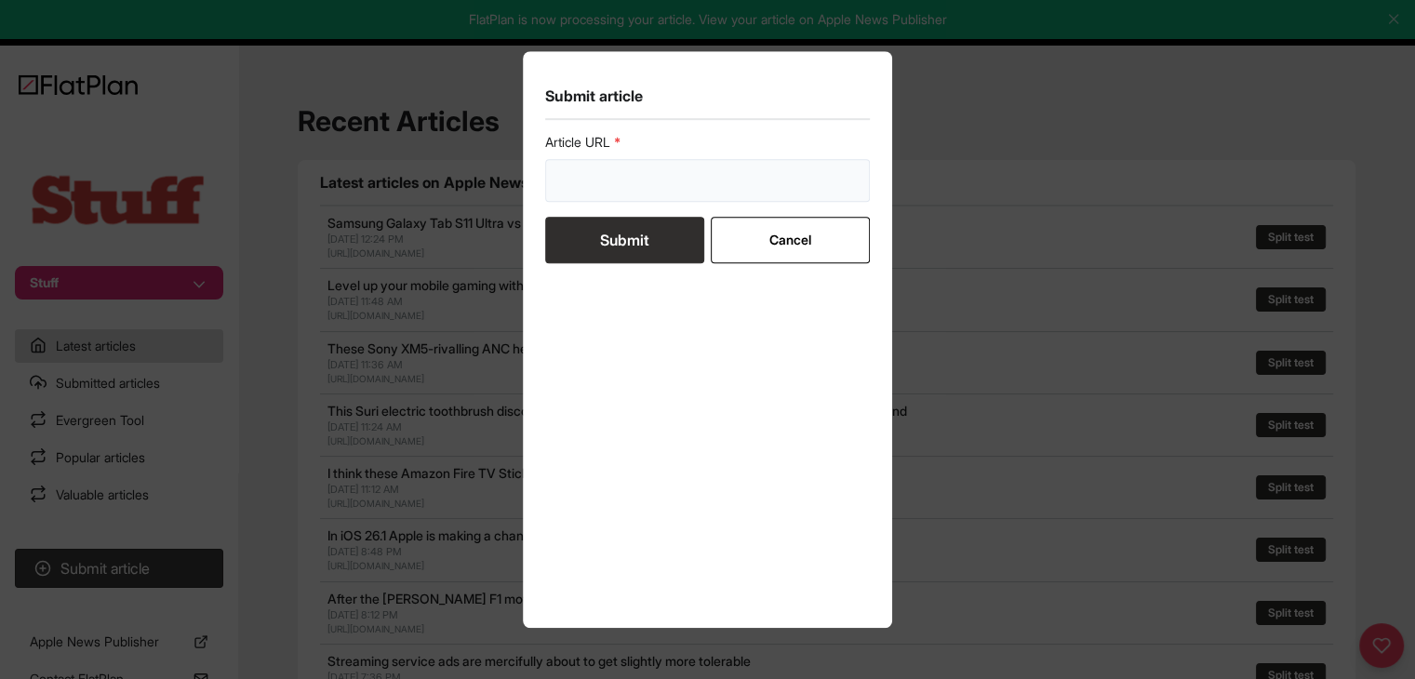
click at [625, 196] on input "url" at bounding box center [708, 180] width 326 height 43
paste input "This is what liquid glass looks like on iOS 26 – and how you can turn it off if…"
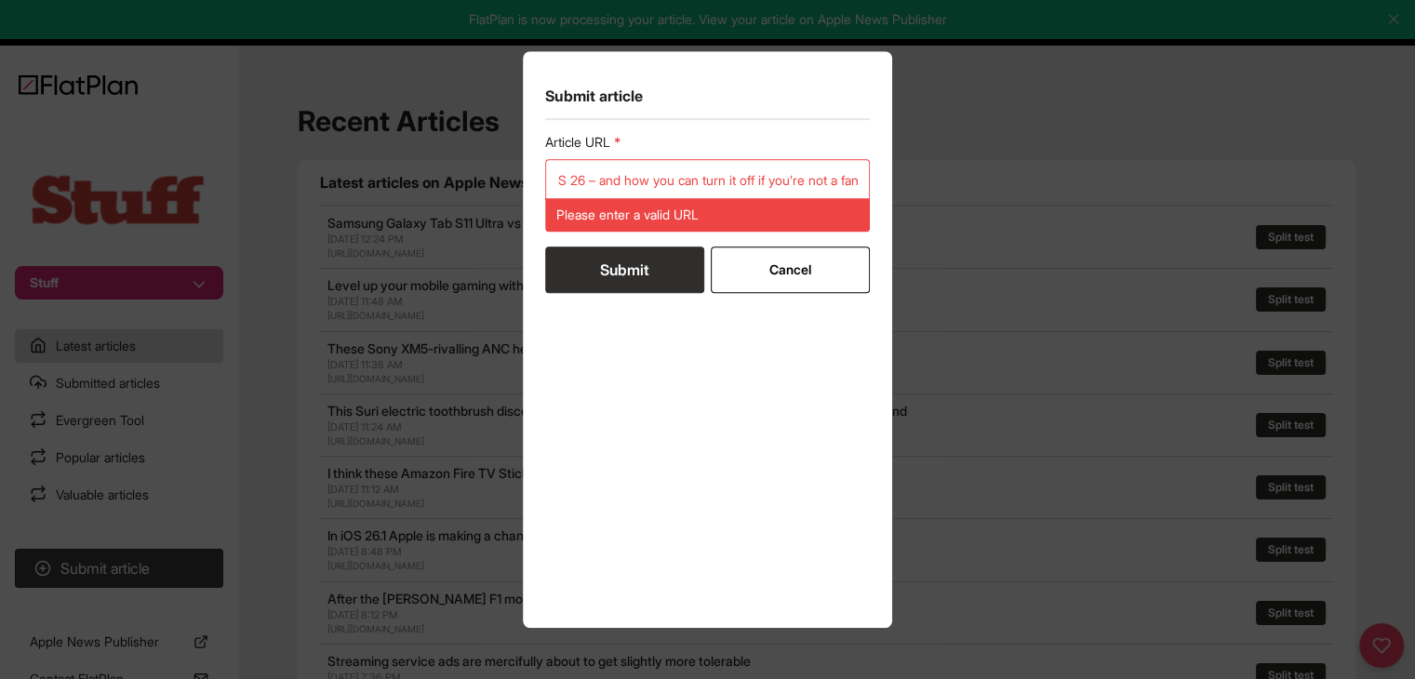
click at [622, 248] on button "Submit" at bounding box center [624, 270] width 159 height 47
click at [642, 174] on input "This is what liquid glass looks like on iOS 26 – and how you can turn it off if…" at bounding box center [708, 180] width 326 height 43
click at [641, 174] on input "This is what liquid glass looks like on iOS 26 – and how you can turn it off if…" at bounding box center [708, 180] width 326 height 43
click at [640, 174] on input "This is what liquid glass looks like on iOS 26 – and how you can turn it off if…" at bounding box center [708, 180] width 326 height 43
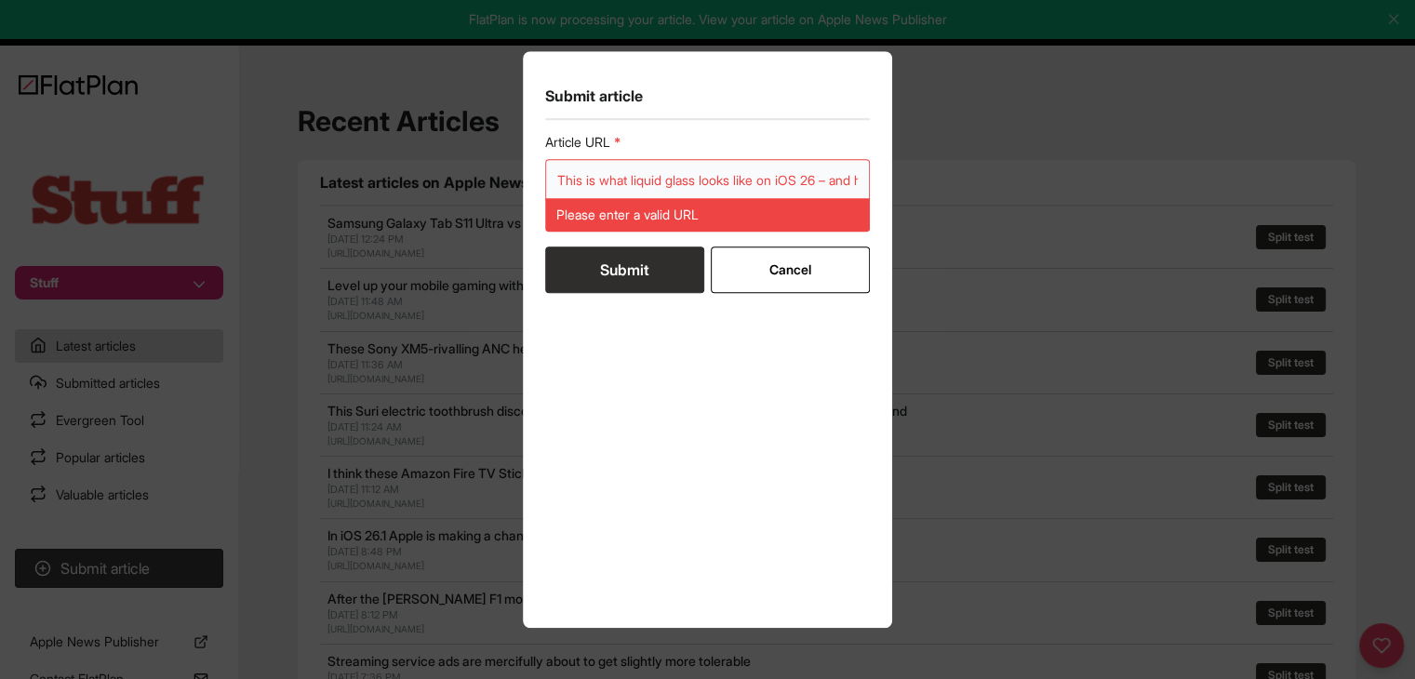
paste input "[URL][DOMAIN_NAME]"
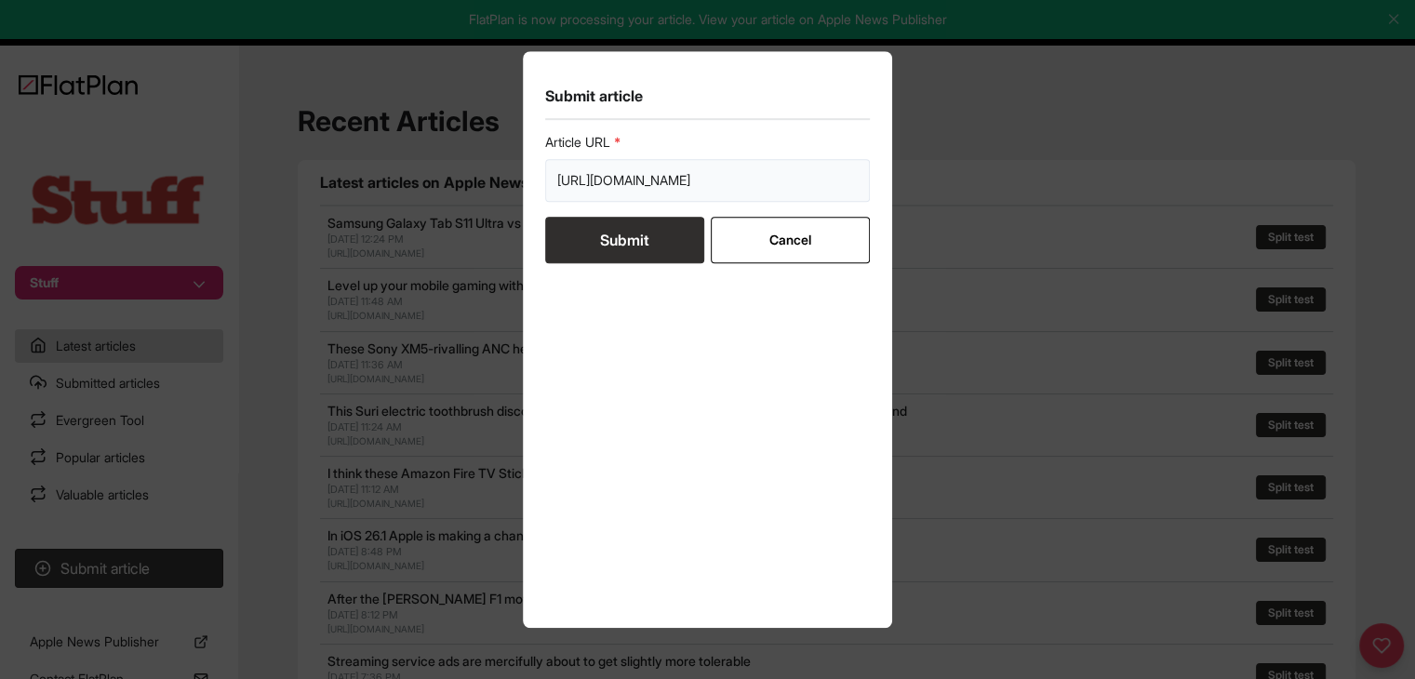
type input "[URL][DOMAIN_NAME]"
click at [633, 255] on button "Submit" at bounding box center [624, 240] width 159 height 47
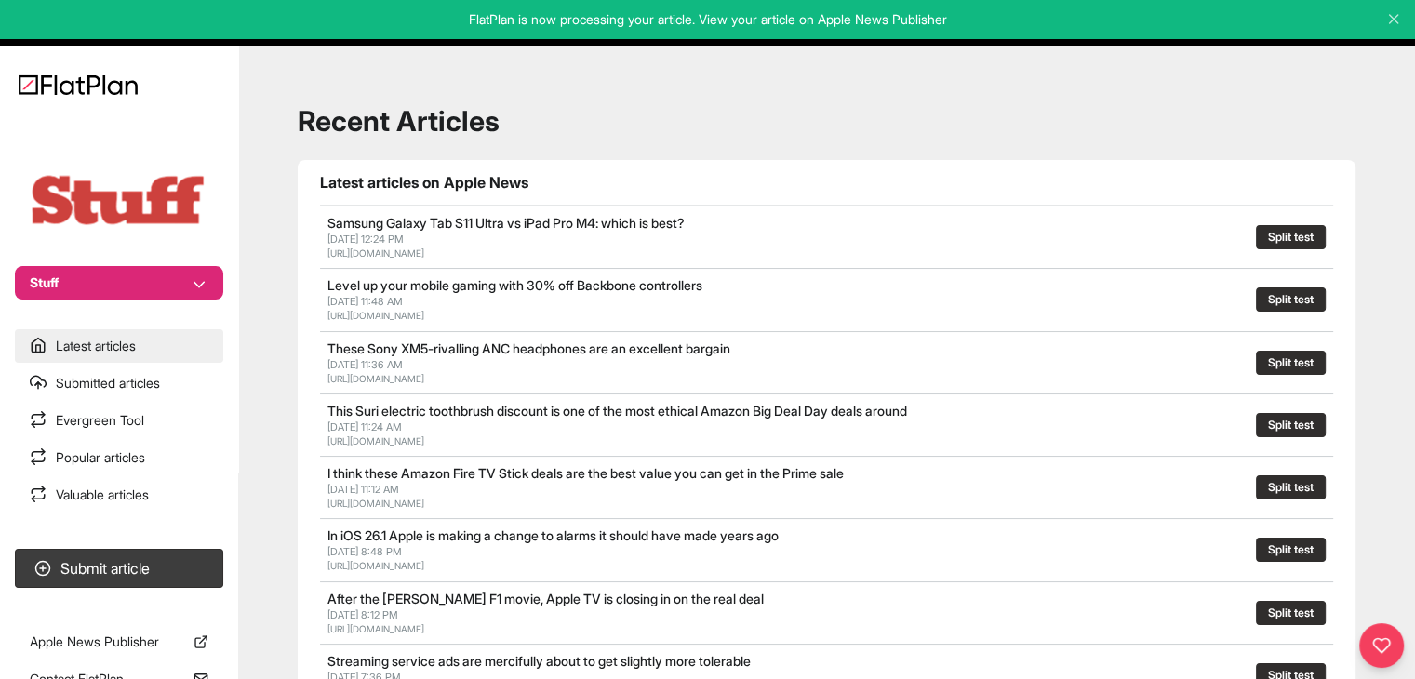
click at [138, 348] on link "Latest articles" at bounding box center [119, 345] width 208 height 33
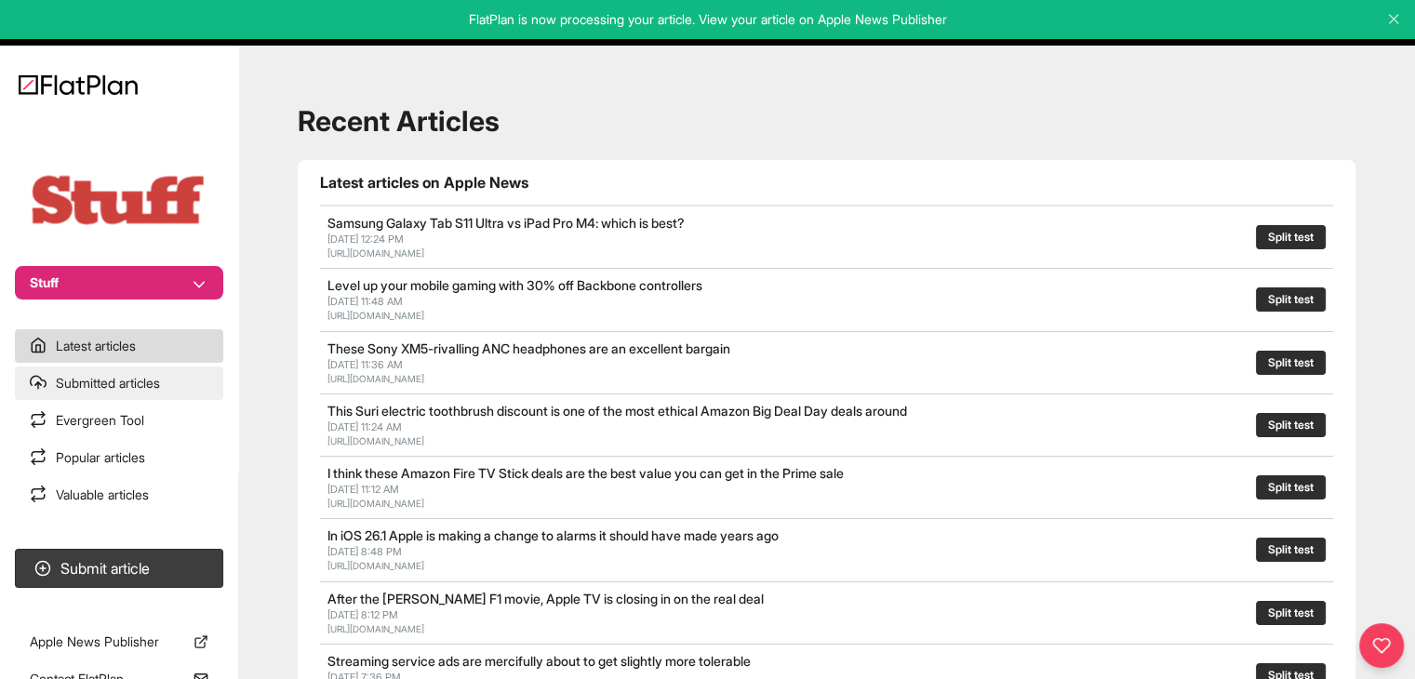
click at [131, 396] on link "Submitted articles" at bounding box center [119, 383] width 208 height 33
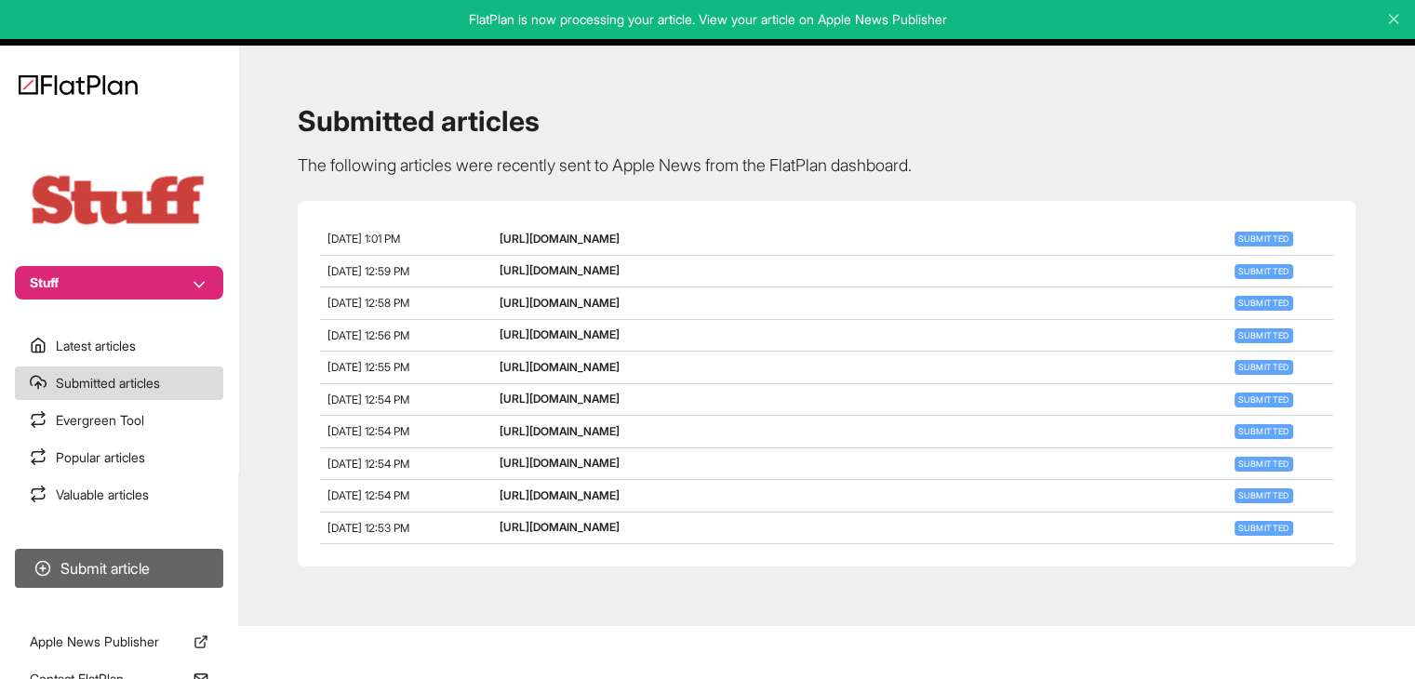
click at [167, 557] on button "Submit article" at bounding box center [119, 568] width 208 height 39
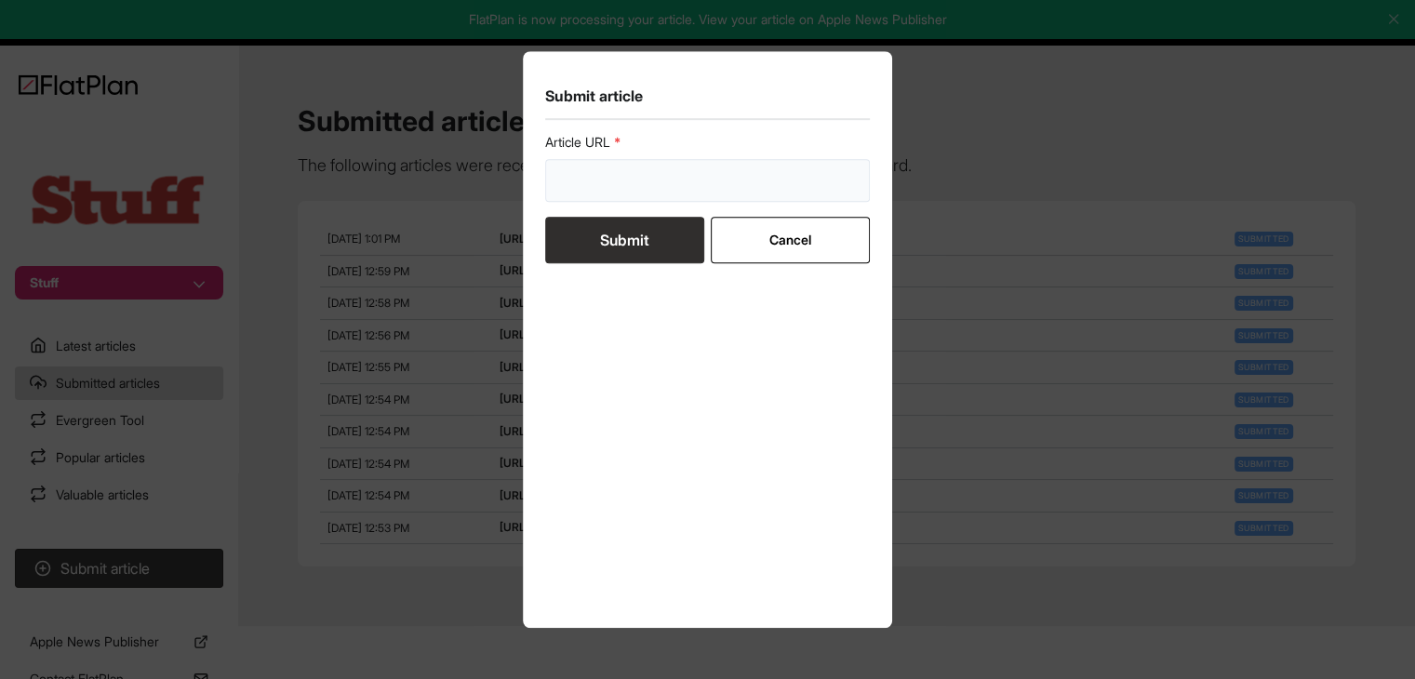
click at [631, 177] on input "url" at bounding box center [708, 180] width 326 height 43
paste input "[URL][DOMAIN_NAME]"
type input "[URL][DOMAIN_NAME]"
click at [614, 229] on button "Submit" at bounding box center [624, 240] width 159 height 47
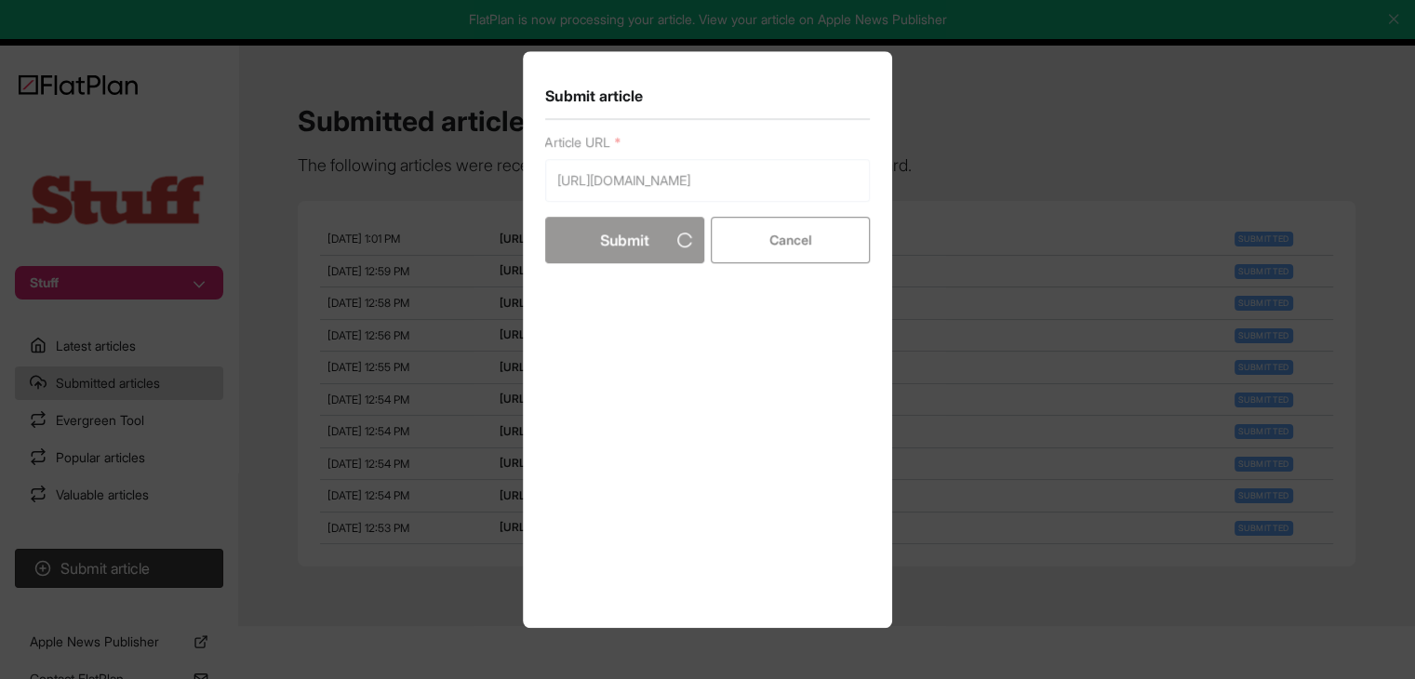
scroll to position [0, 0]
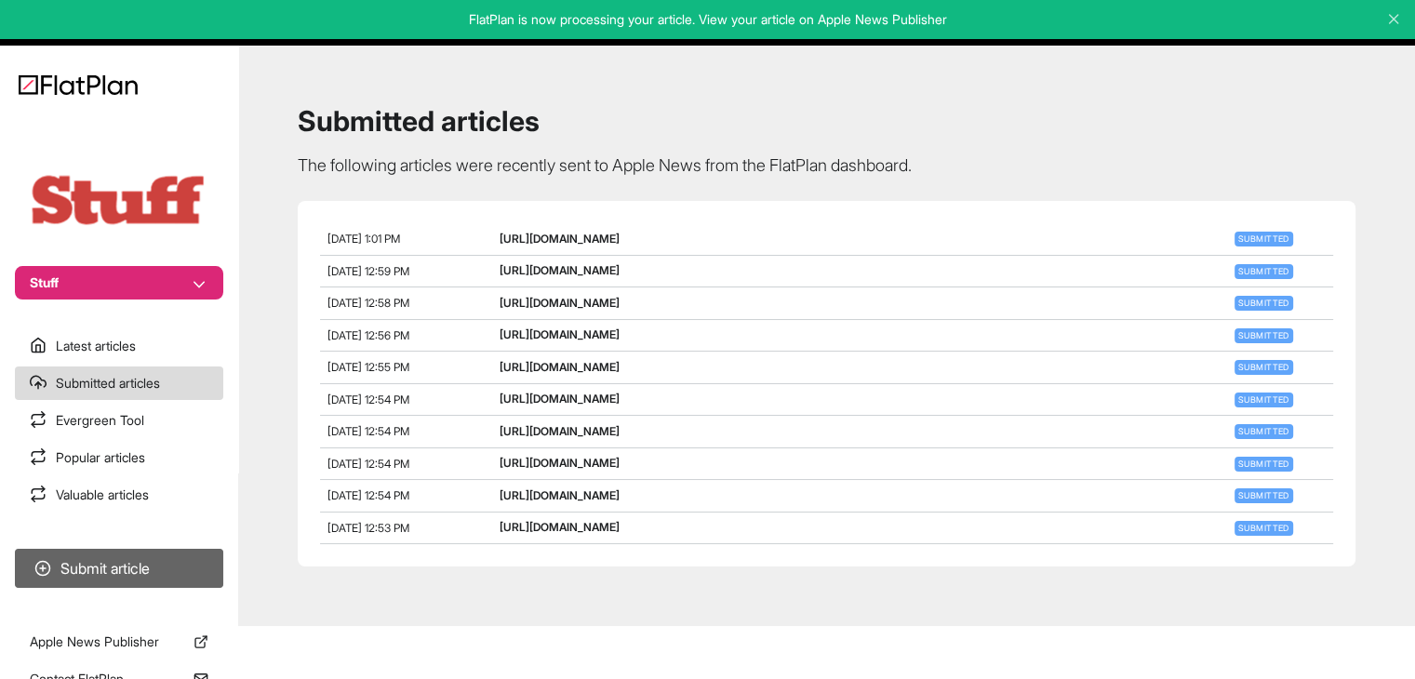
click at [182, 559] on button "Submit article" at bounding box center [119, 568] width 208 height 39
click at [192, 560] on button "Submit article" at bounding box center [119, 568] width 208 height 39
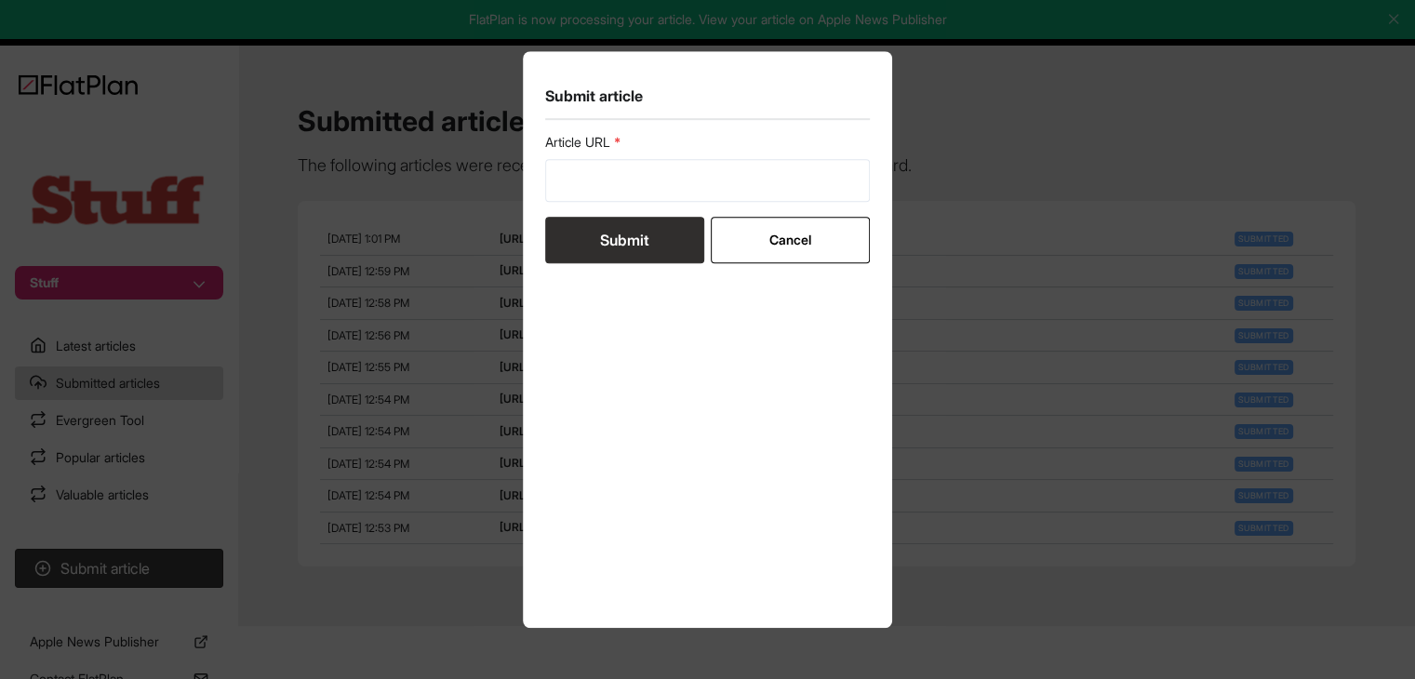
click at [637, 160] on div "Article URL" at bounding box center [708, 167] width 326 height 69
click at [644, 180] on input "url" at bounding box center [708, 180] width 326 height 43
paste input "[URL][DOMAIN_NAME]"
type input "[URL][DOMAIN_NAME]"
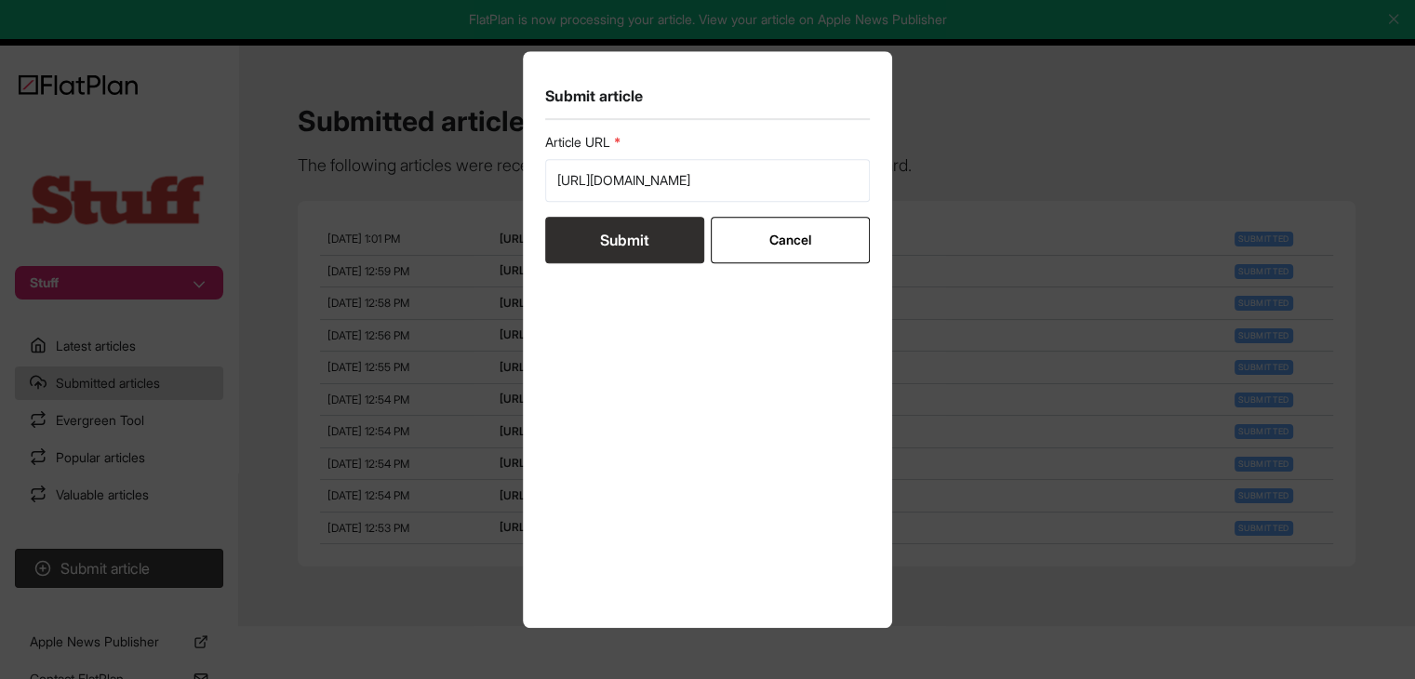
click at [631, 238] on button "Submit" at bounding box center [624, 240] width 159 height 47
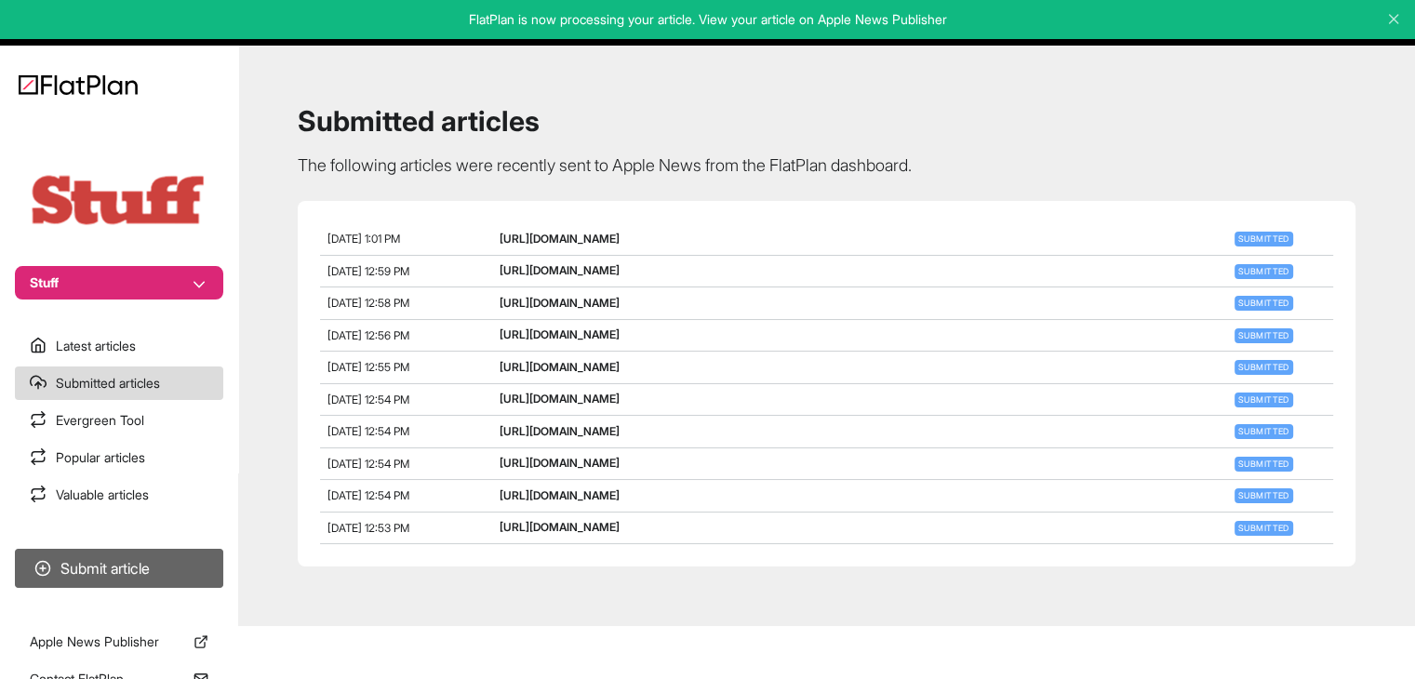
click at [175, 556] on button "Submit article" at bounding box center [119, 568] width 208 height 39
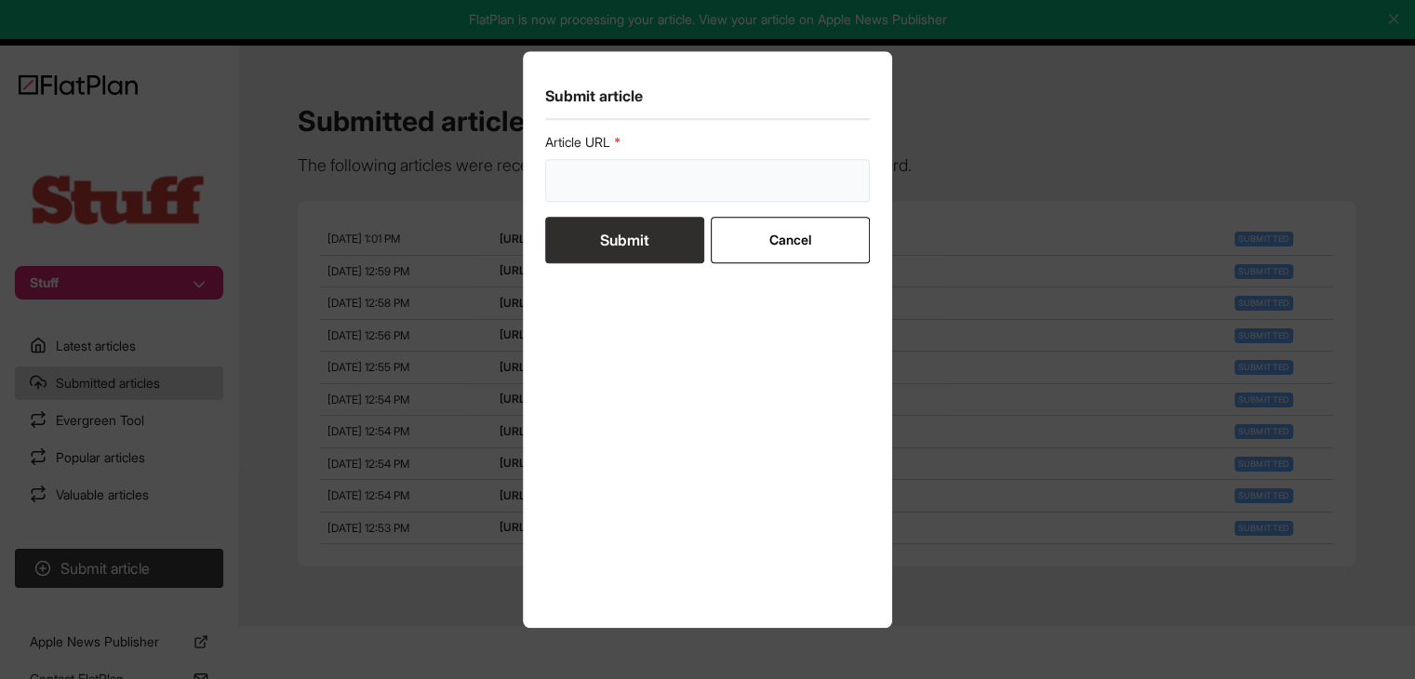
click at [615, 200] on input "url" at bounding box center [708, 180] width 326 height 43
paste input "[URL][DOMAIN_NAME]"
type input "[URL][DOMAIN_NAME]"
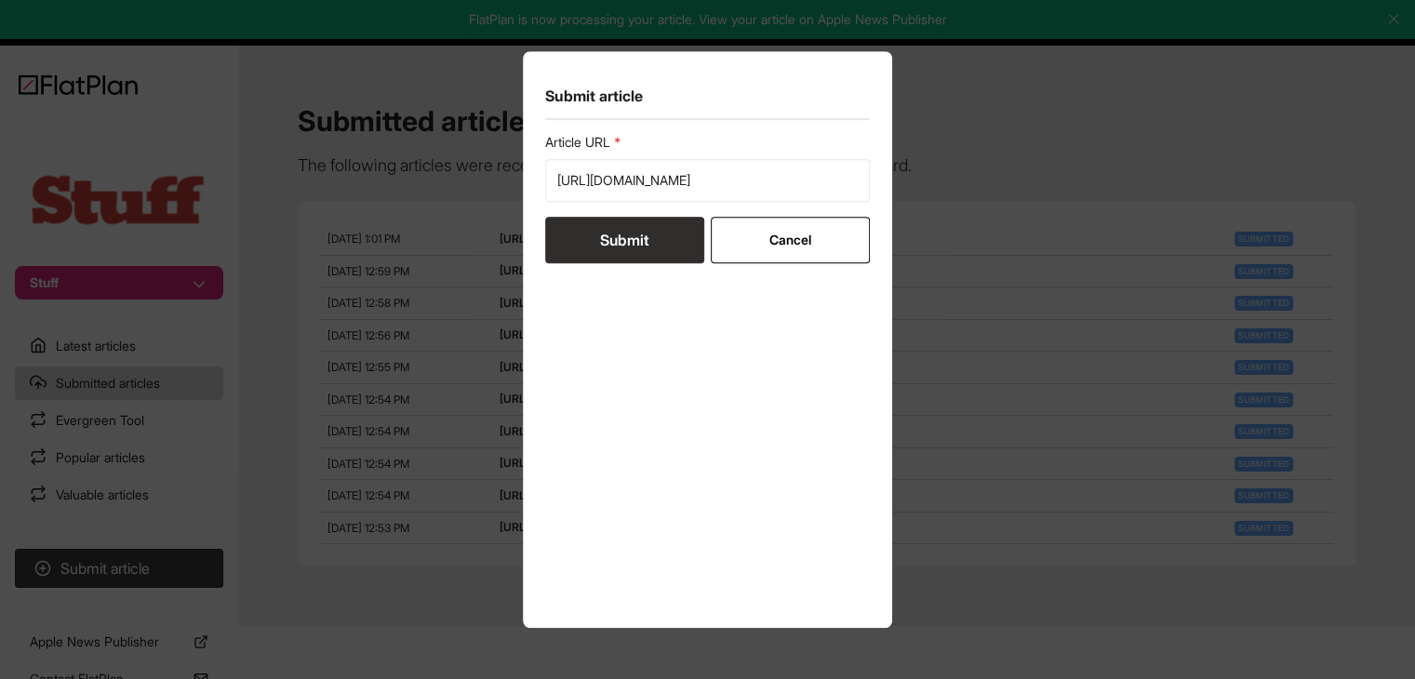
click at [618, 238] on button "Submit" at bounding box center [624, 240] width 159 height 47
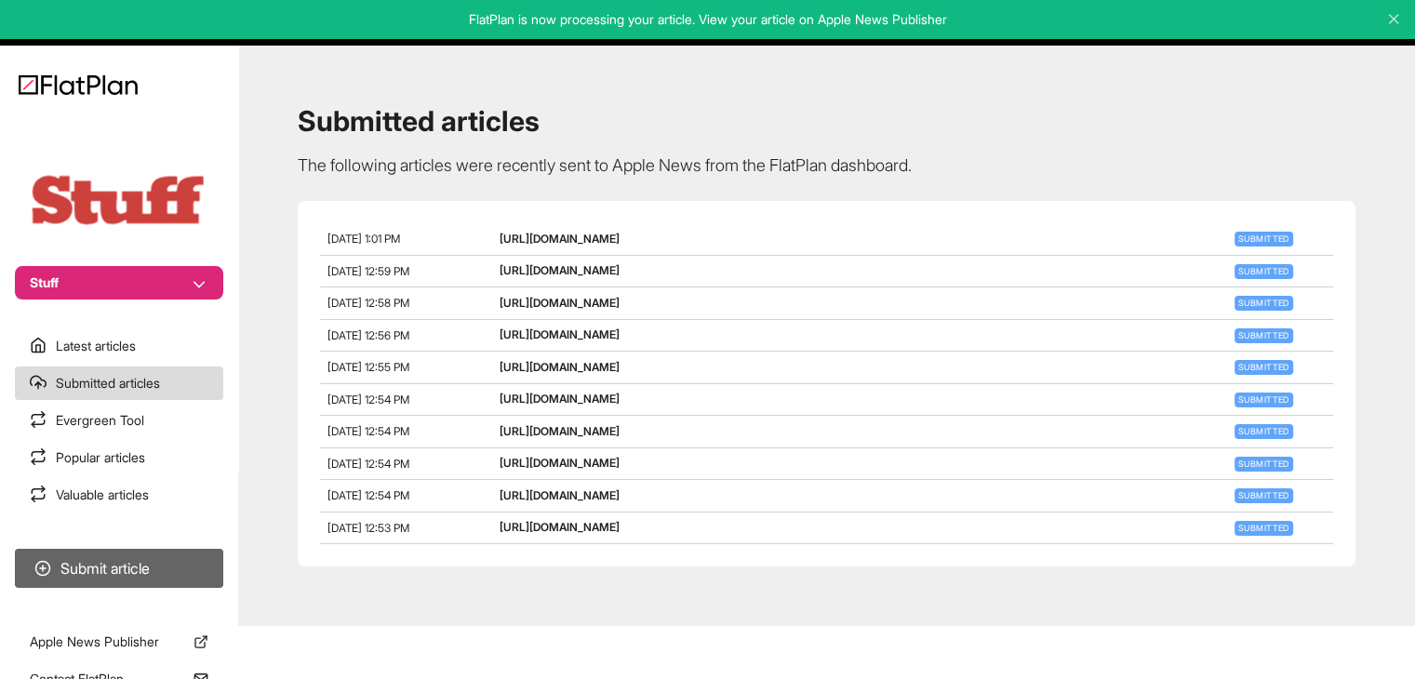
click at [194, 569] on button "Submit article" at bounding box center [119, 568] width 208 height 39
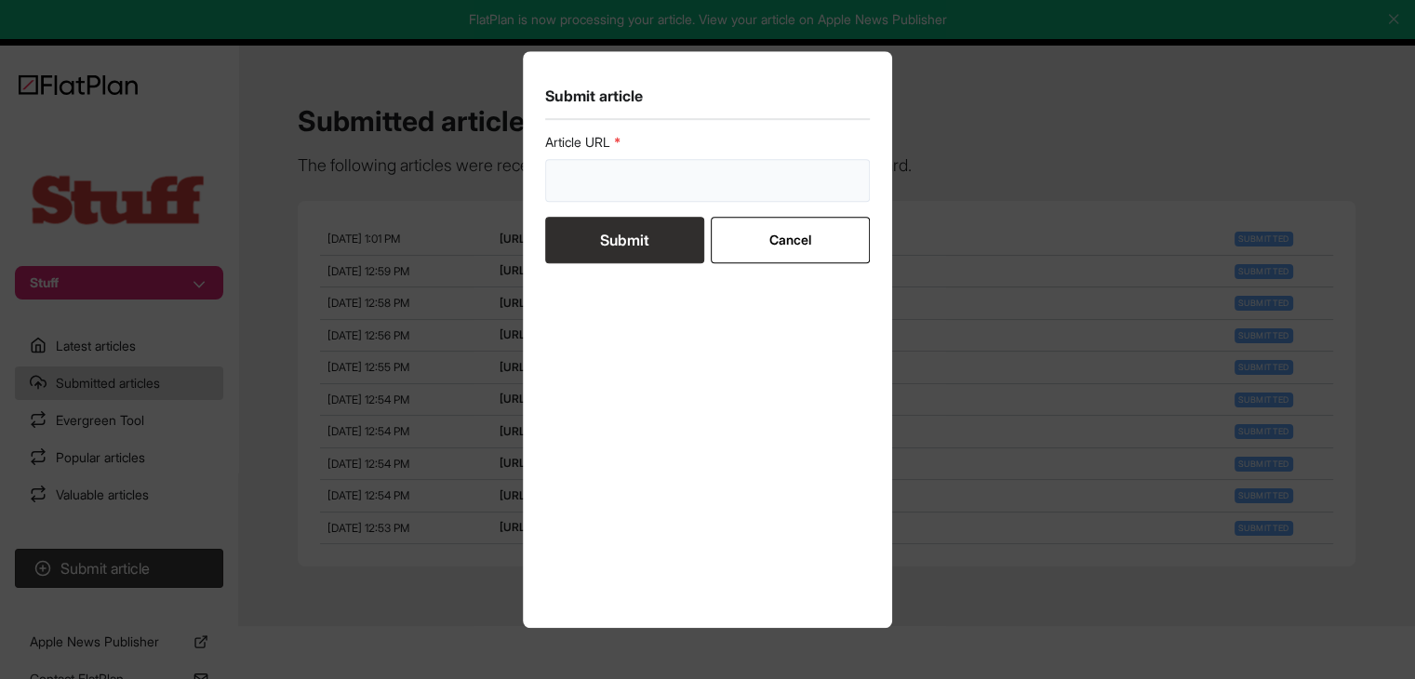
click at [615, 177] on input "url" at bounding box center [708, 180] width 326 height 43
paste input "[URL][DOMAIN_NAME]"
type input "[URL][DOMAIN_NAME]"
click at [625, 241] on button "Submit" at bounding box center [624, 240] width 159 height 47
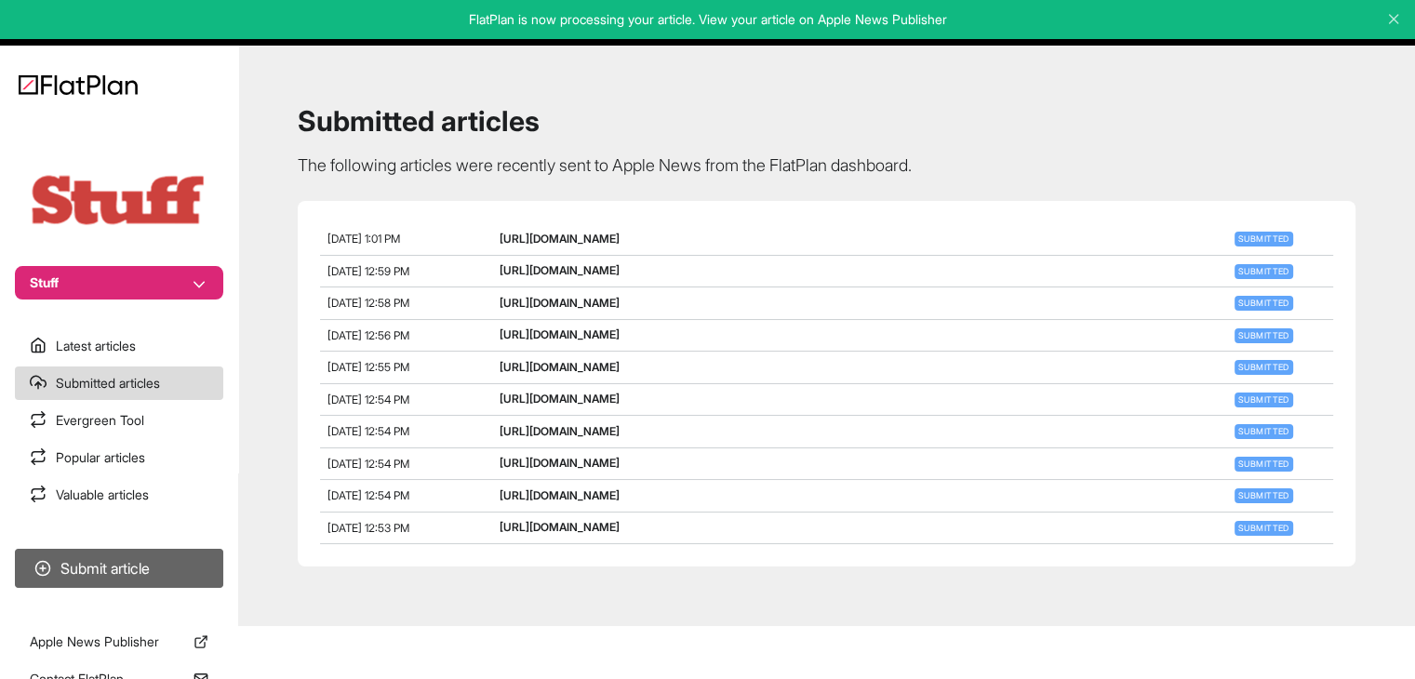
click at [199, 576] on button "Submit article" at bounding box center [119, 568] width 208 height 39
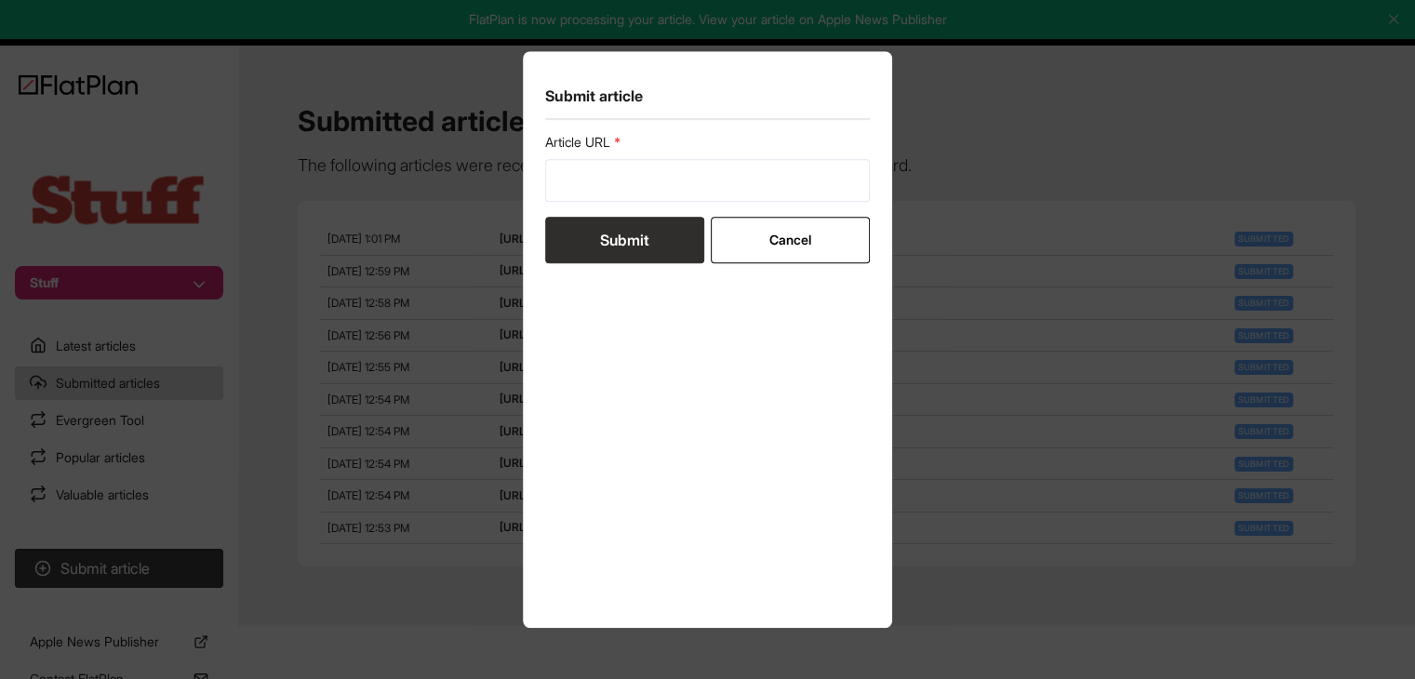
click at [564, 210] on form "Article URL Submit Cancel" at bounding box center [708, 198] width 326 height 130
click at [597, 169] on input "url" at bounding box center [708, 180] width 326 height 43
paste input "[URL][DOMAIN_NAME]"
type input "[URL][DOMAIN_NAME]"
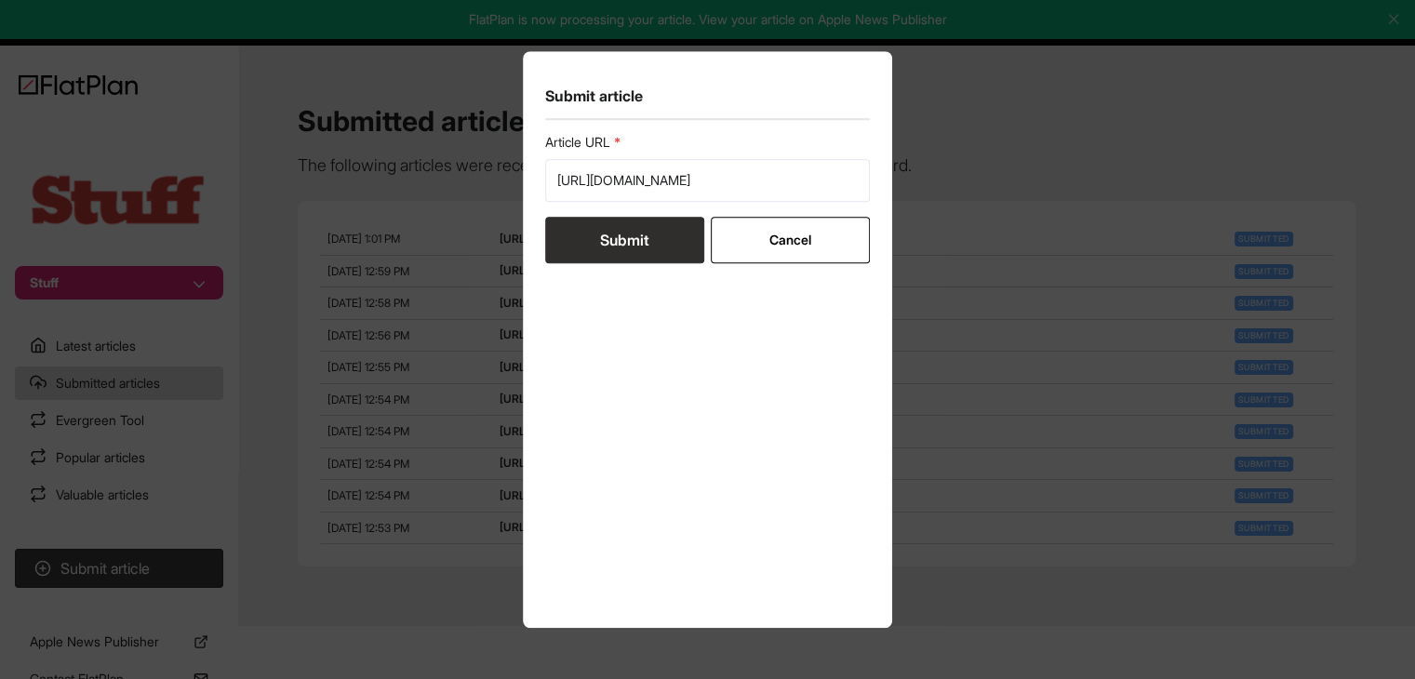
scroll to position [0, 0]
click at [596, 241] on button "Submit" at bounding box center [624, 240] width 159 height 47
